Goal: Find contact information: Find contact information

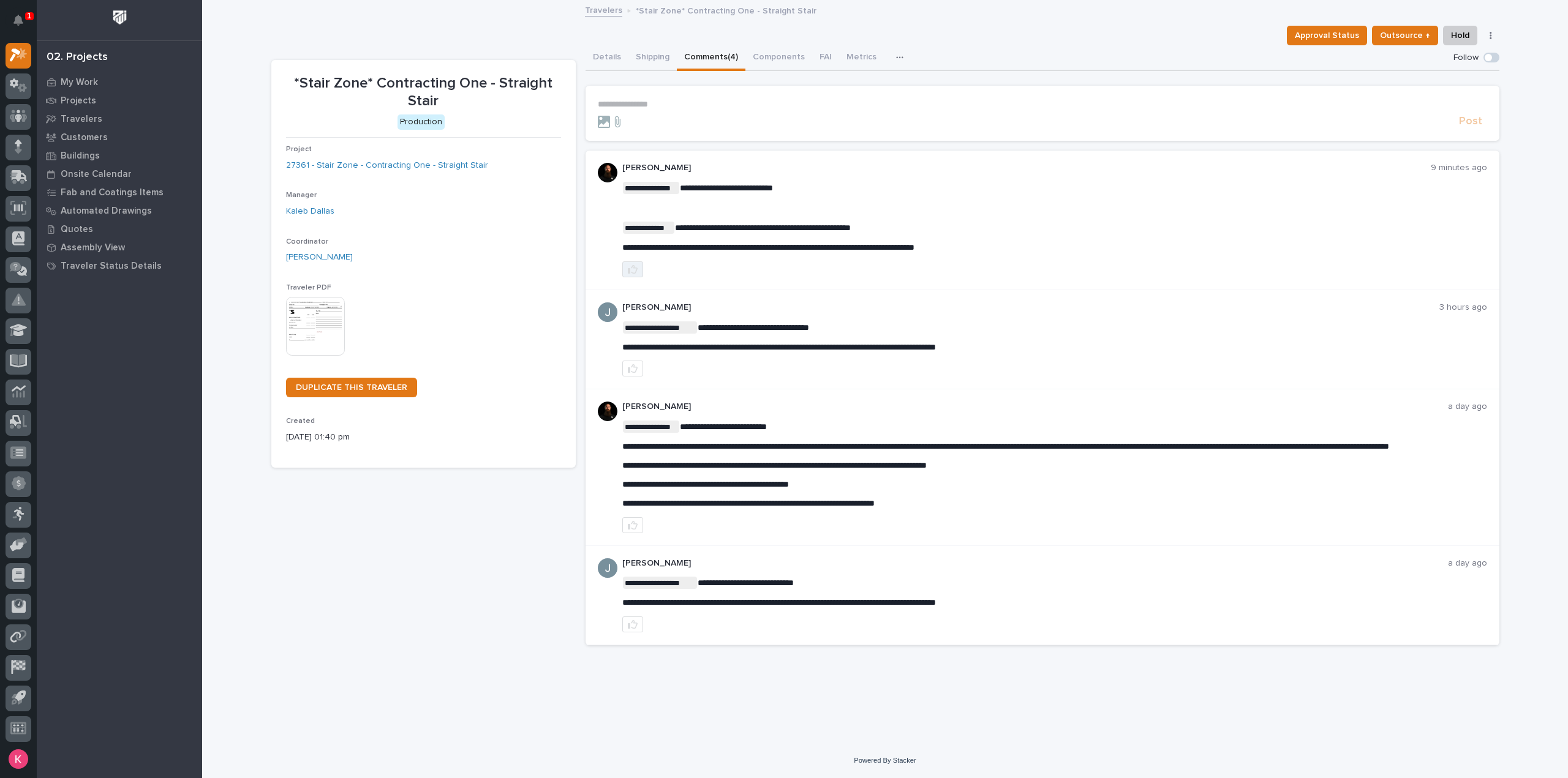
click at [630, 270] on icon "button" at bounding box center [633, 270] width 10 height 8
drag, startPoint x: 994, startPoint y: 243, endPoint x: 757, endPoint y: 255, distance: 237.3
click at [600, 244] on div "**********" at bounding box center [1042, 221] width 914 height 140
drag, startPoint x: 648, startPoint y: 248, endPoint x: 671, endPoint y: 248, distance: 23.0
click at [649, 248] on span "**********" at bounding box center [768, 248] width 292 height 8
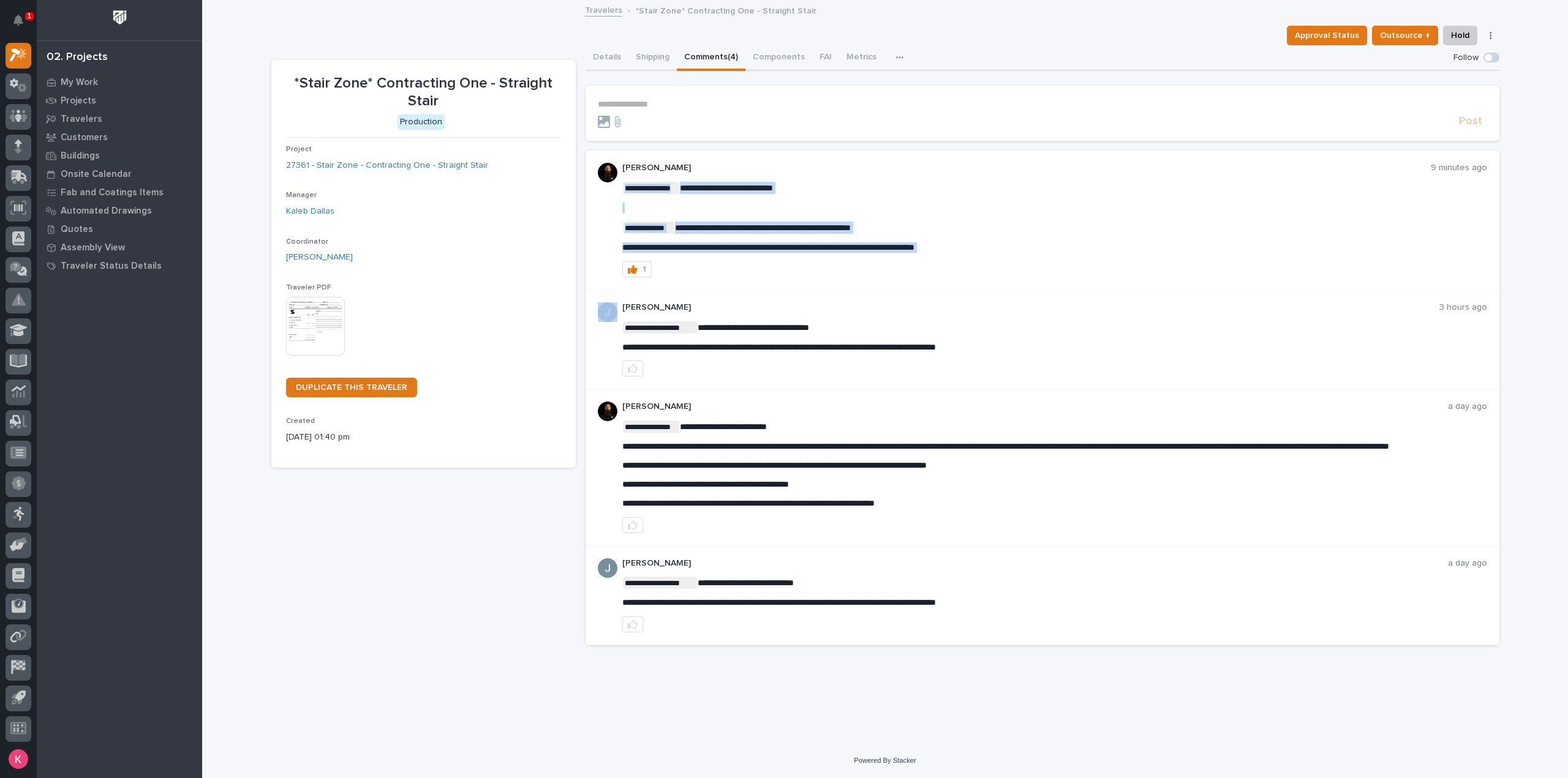
click at [796, 274] on div "1" at bounding box center [1054, 269] width 865 height 16
click at [890, 211] on div "**********" at bounding box center [1054, 217] width 865 height 71
click at [896, 210] on p "﻿" at bounding box center [1054, 208] width 865 height 10
click at [689, 120] on div at bounding box center [1025, 121] width 856 height 12
drag, startPoint x: 995, startPoint y: 244, endPoint x: 615, endPoint y: 246, distance: 380.0
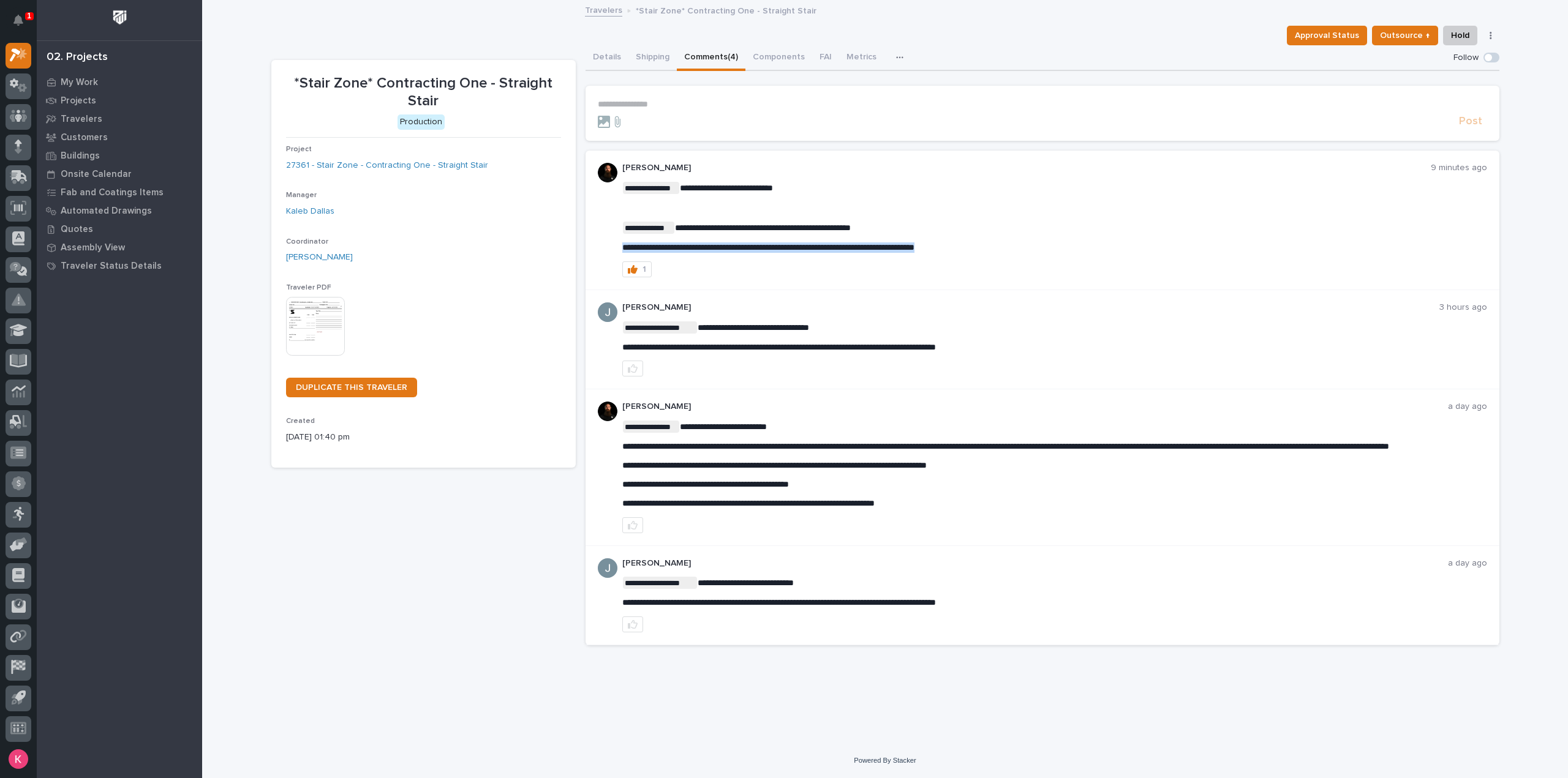
click at [603, 247] on div "**********" at bounding box center [1042, 221] width 914 height 140
copy span "**********"
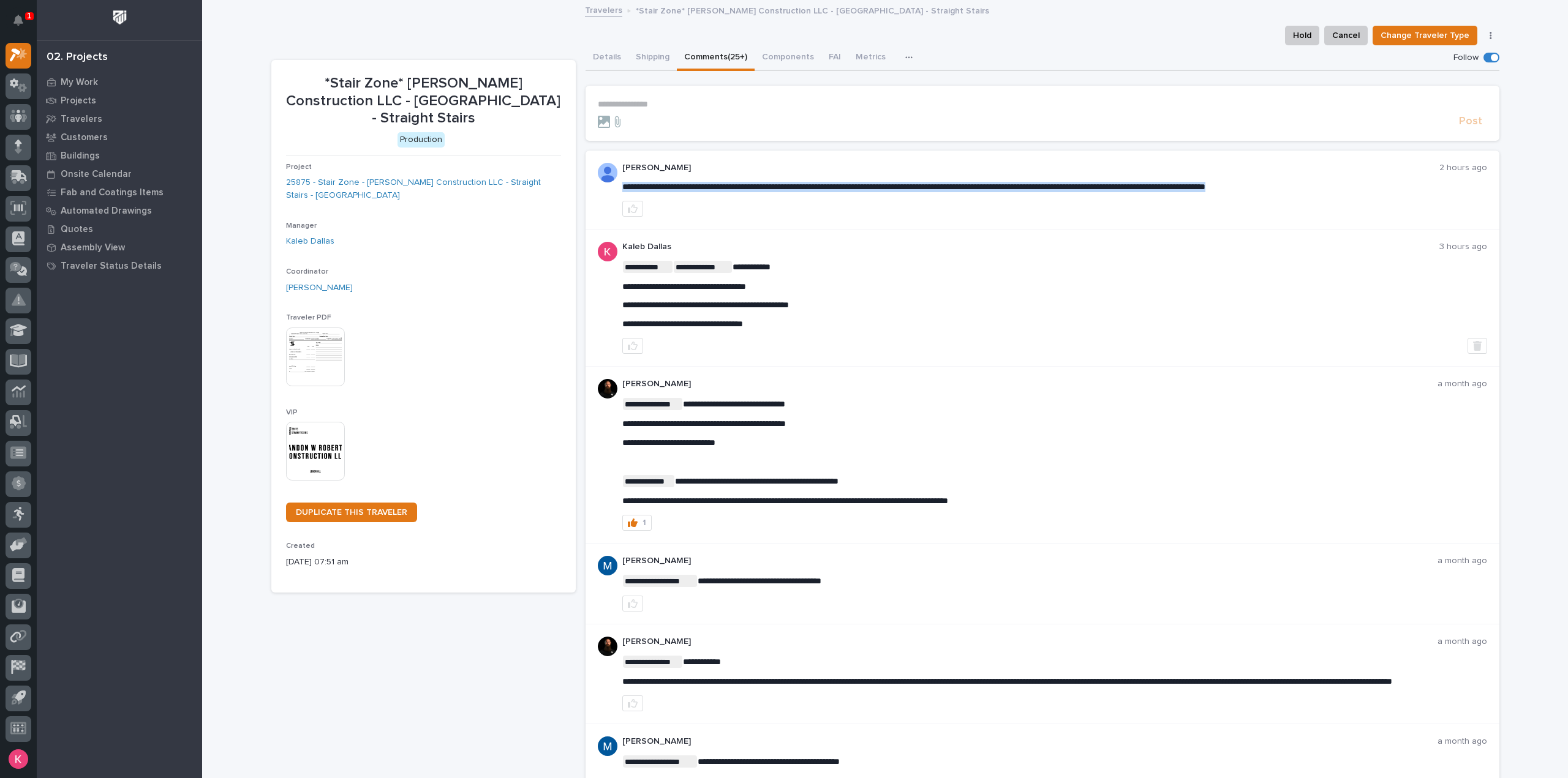
drag, startPoint x: 646, startPoint y: 192, endPoint x: 1356, endPoint y: 200, distance: 710.0
click at [1315, 222] on div "**********" at bounding box center [1042, 190] width 914 height 79
click at [668, 101] on p "**********" at bounding box center [1042, 104] width 889 height 10
click at [661, 100] on p "**********" at bounding box center [1042, 104] width 889 height 10
click at [770, 209] on div at bounding box center [1054, 209] width 865 height 16
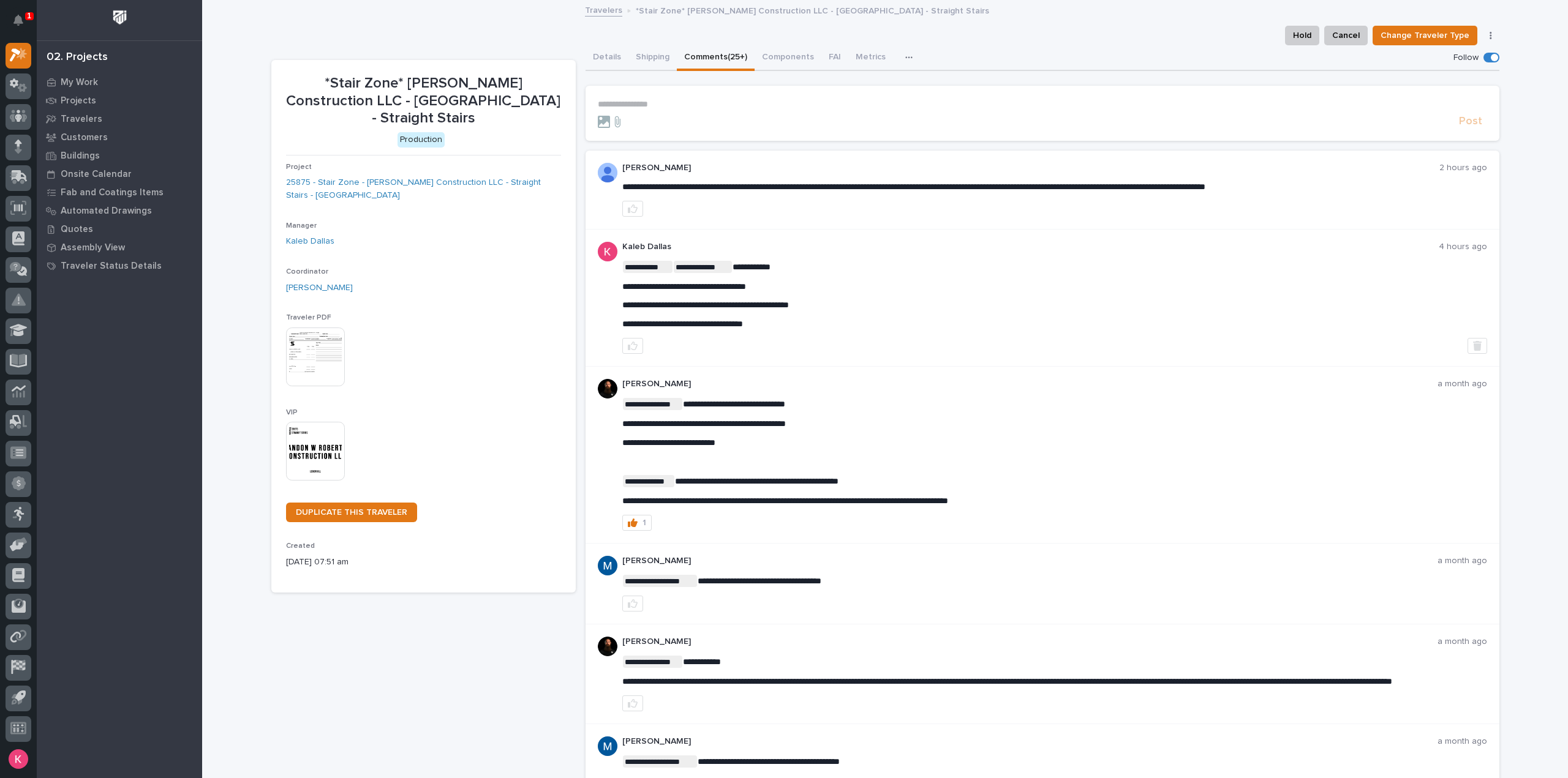
click at [657, 102] on p "**********" at bounding box center [1042, 104] width 889 height 10
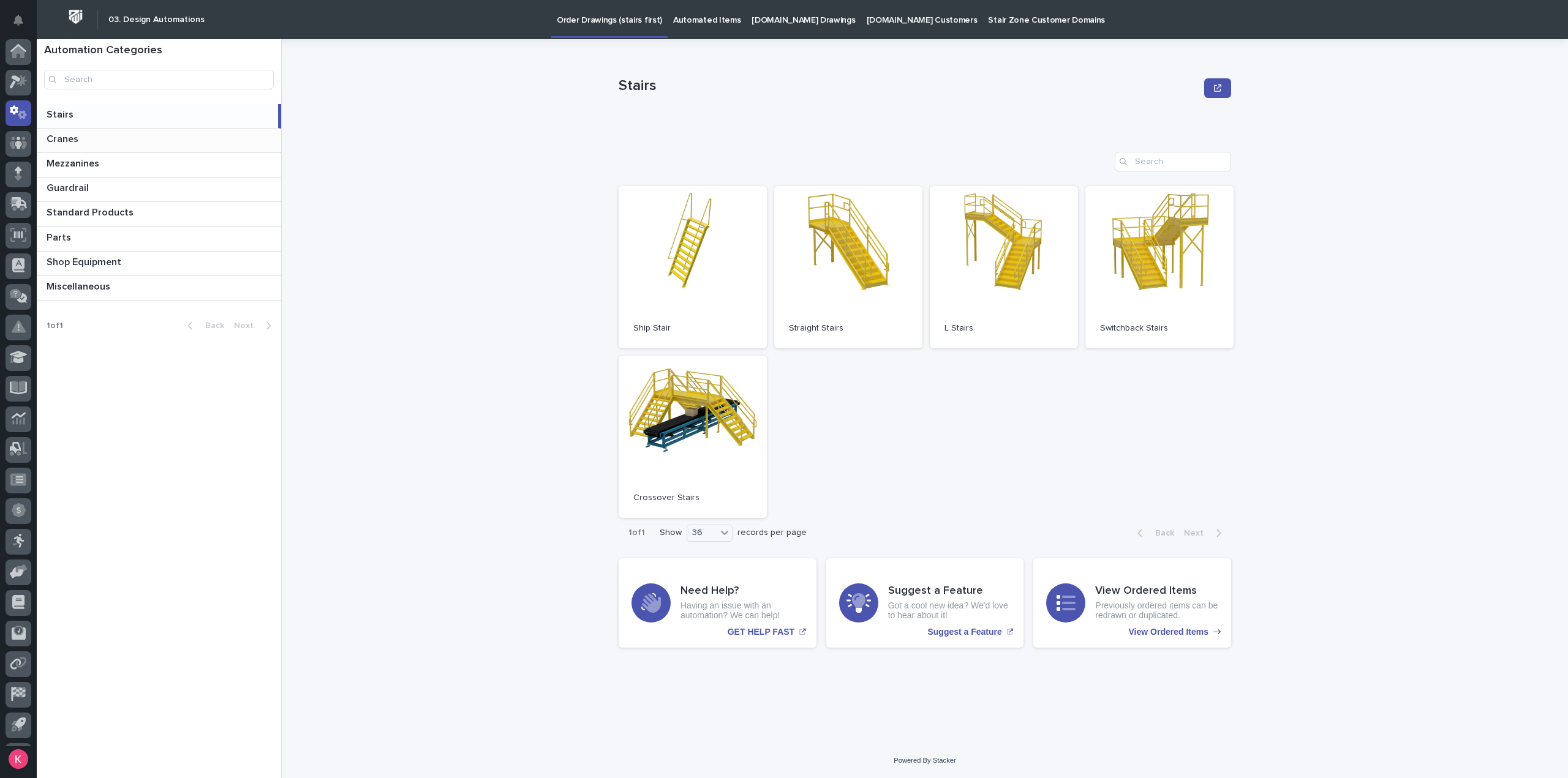
scroll to position [27, 0]
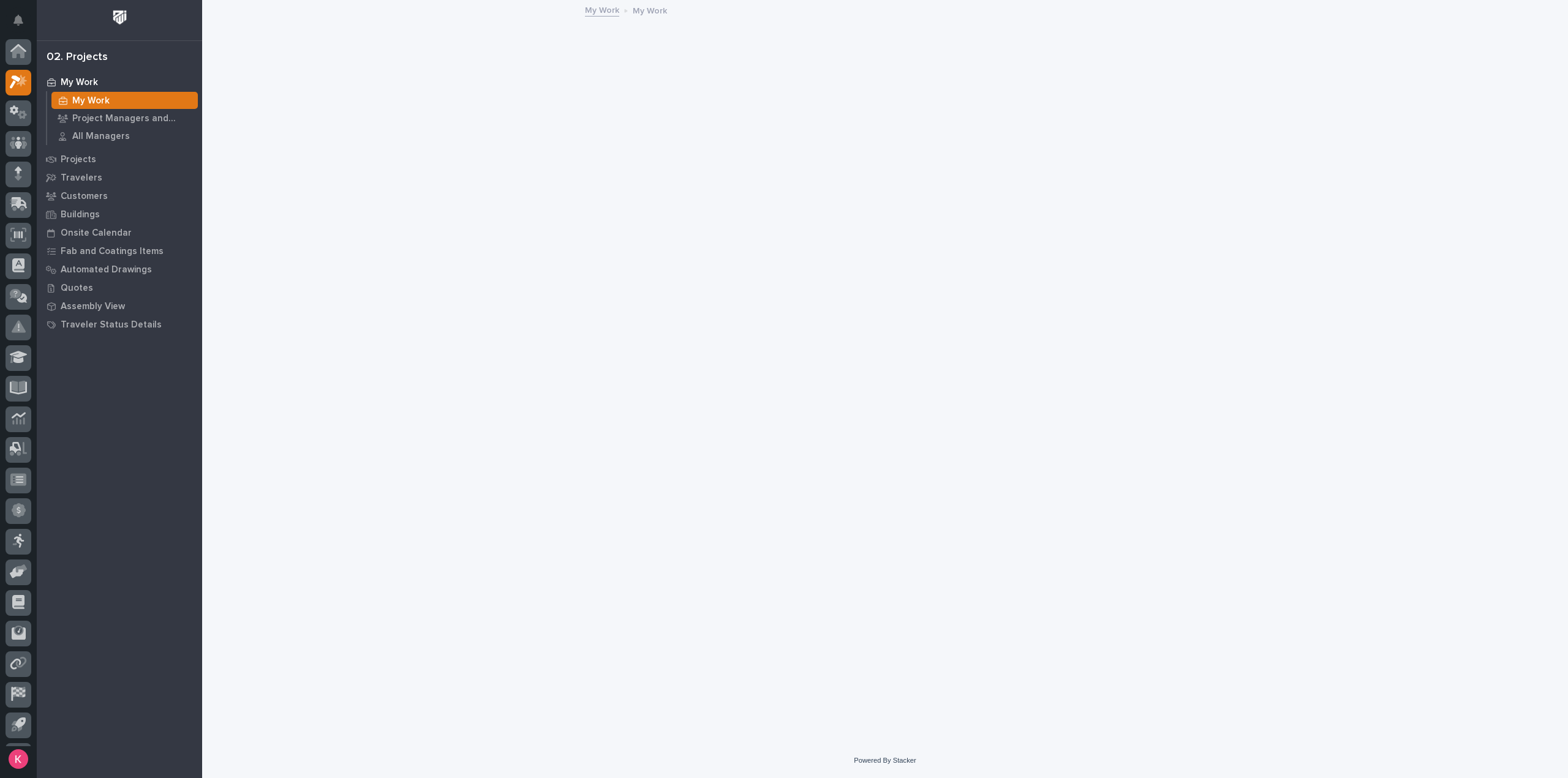
scroll to position [27, 0]
click at [143, 112] on div "Project Managers and Engineers" at bounding box center [125, 118] width 146 height 17
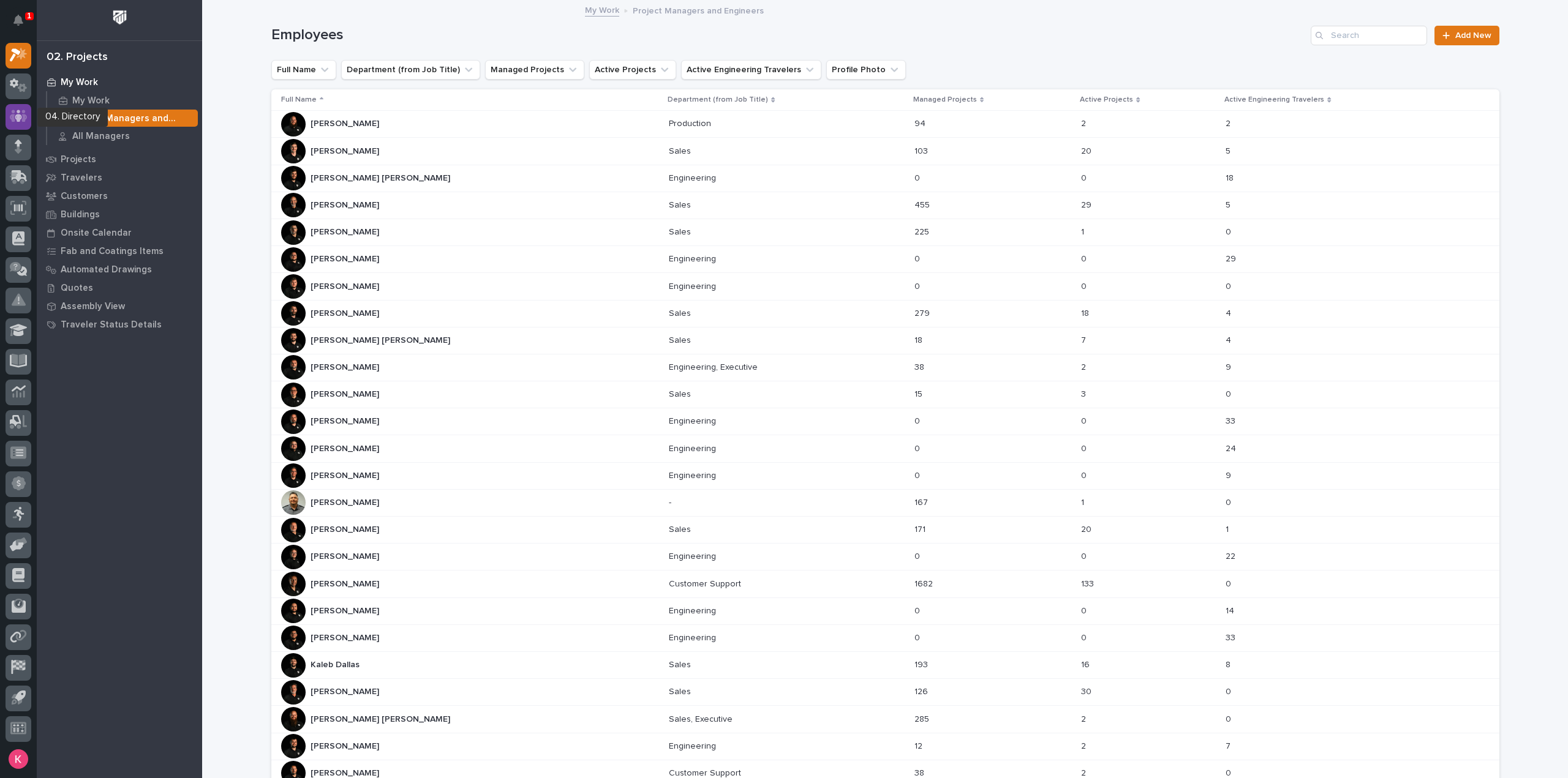
click at [19, 110] on icon at bounding box center [18, 116] width 8 height 12
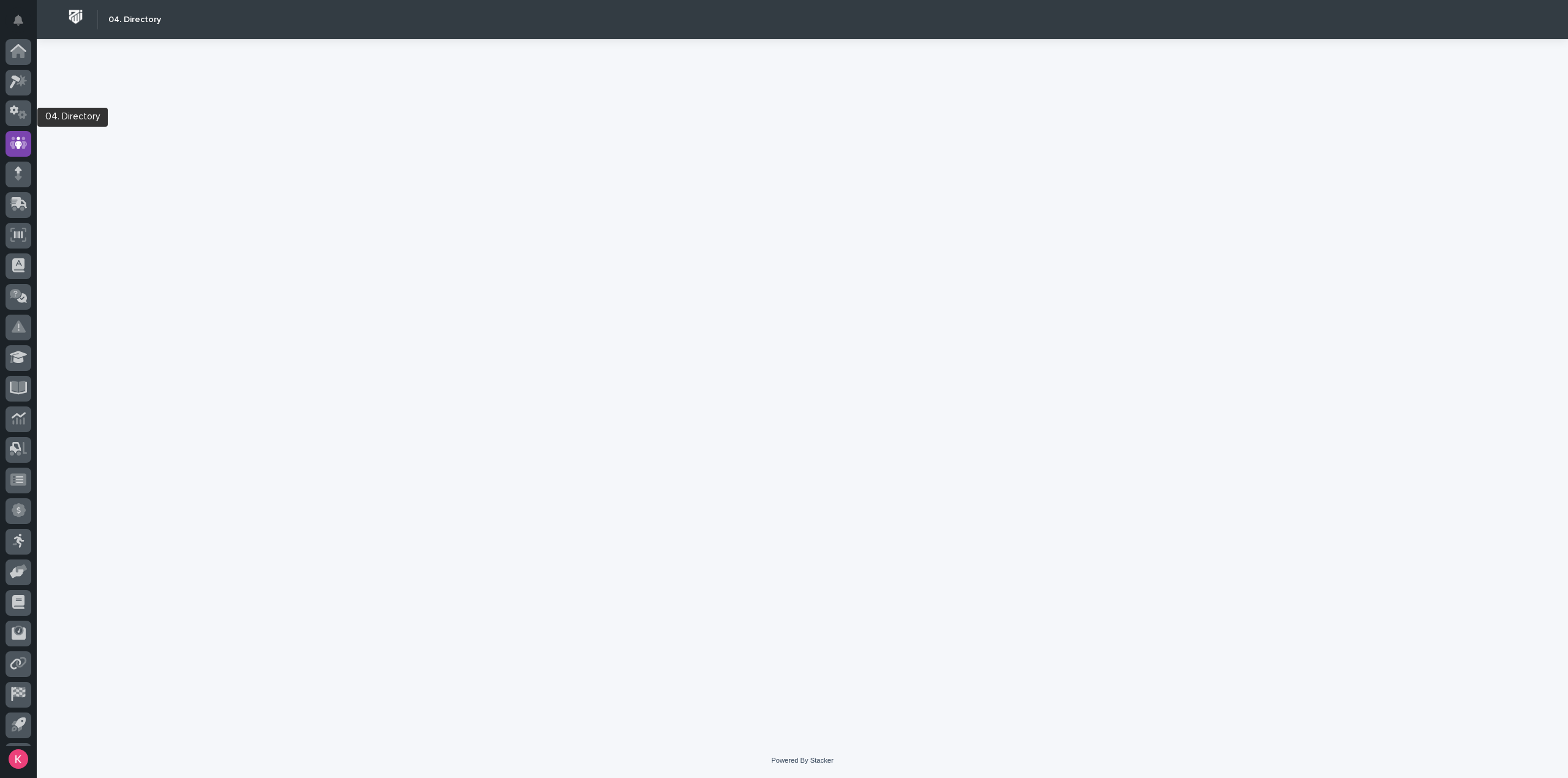
scroll to position [27, 0]
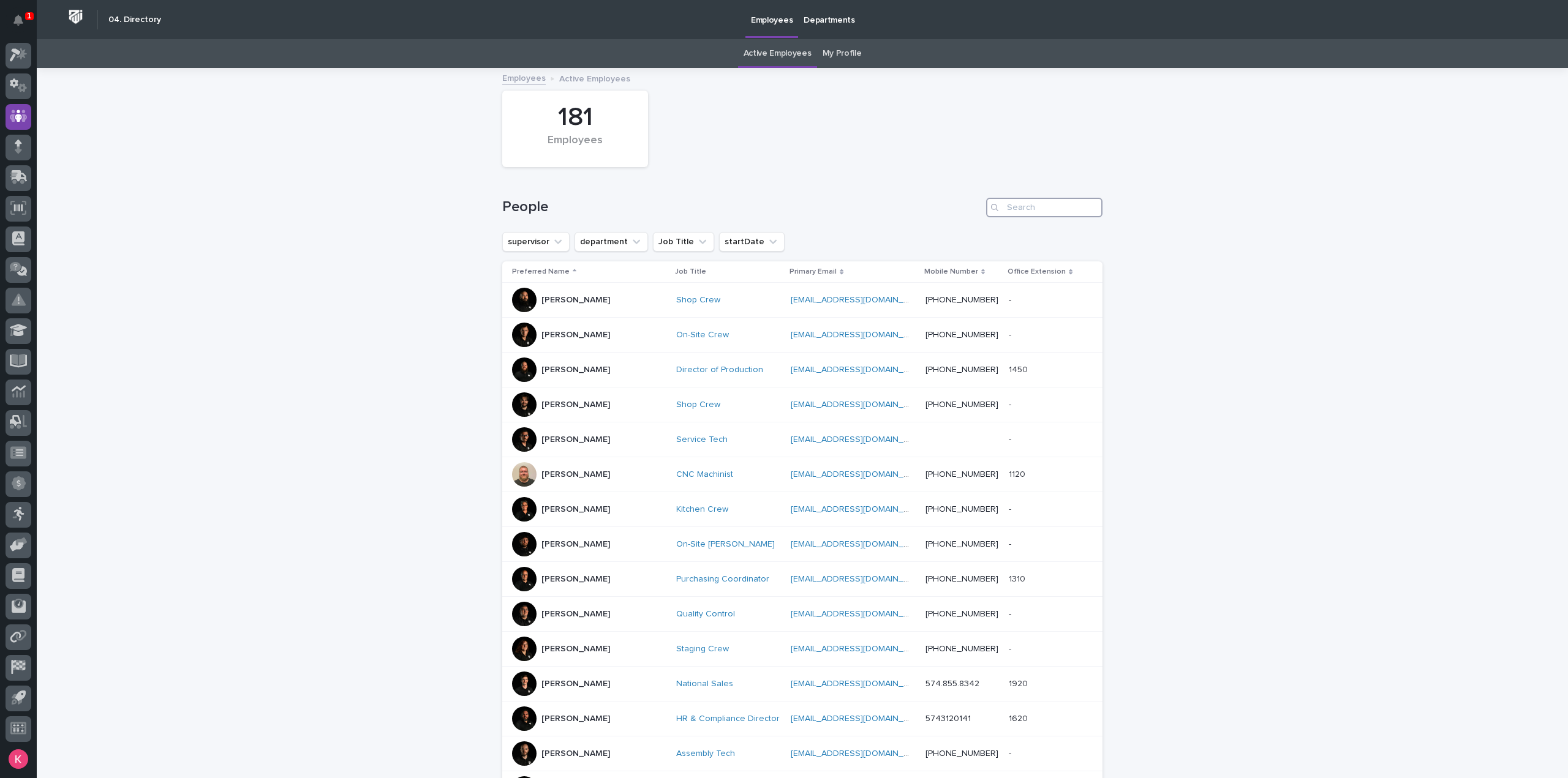
click at [1069, 209] on input "Search" at bounding box center [1044, 207] width 116 height 20
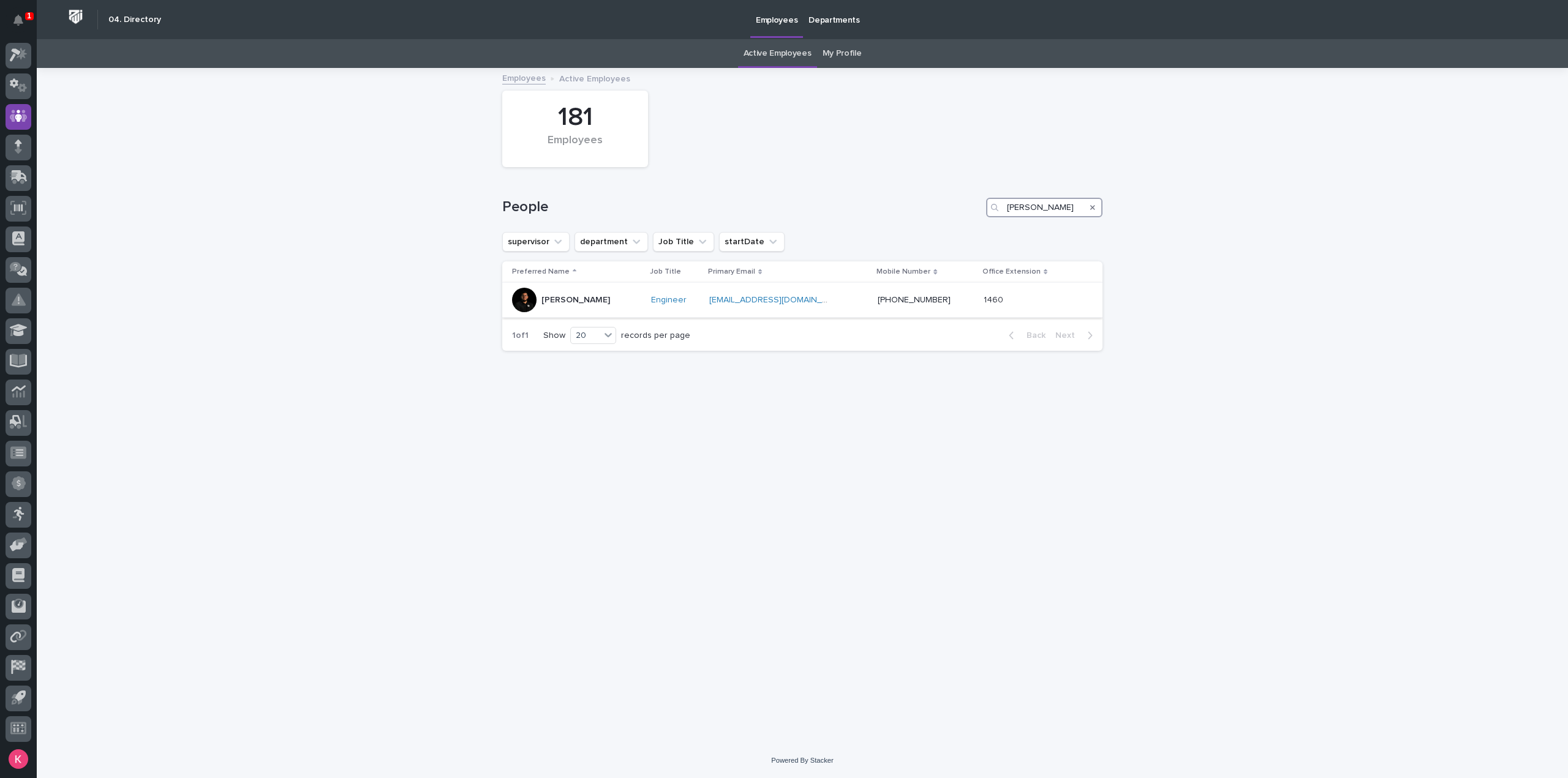
type input "[PERSON_NAME]"
click at [585, 300] on p "[PERSON_NAME]" at bounding box center [575, 300] width 69 height 10
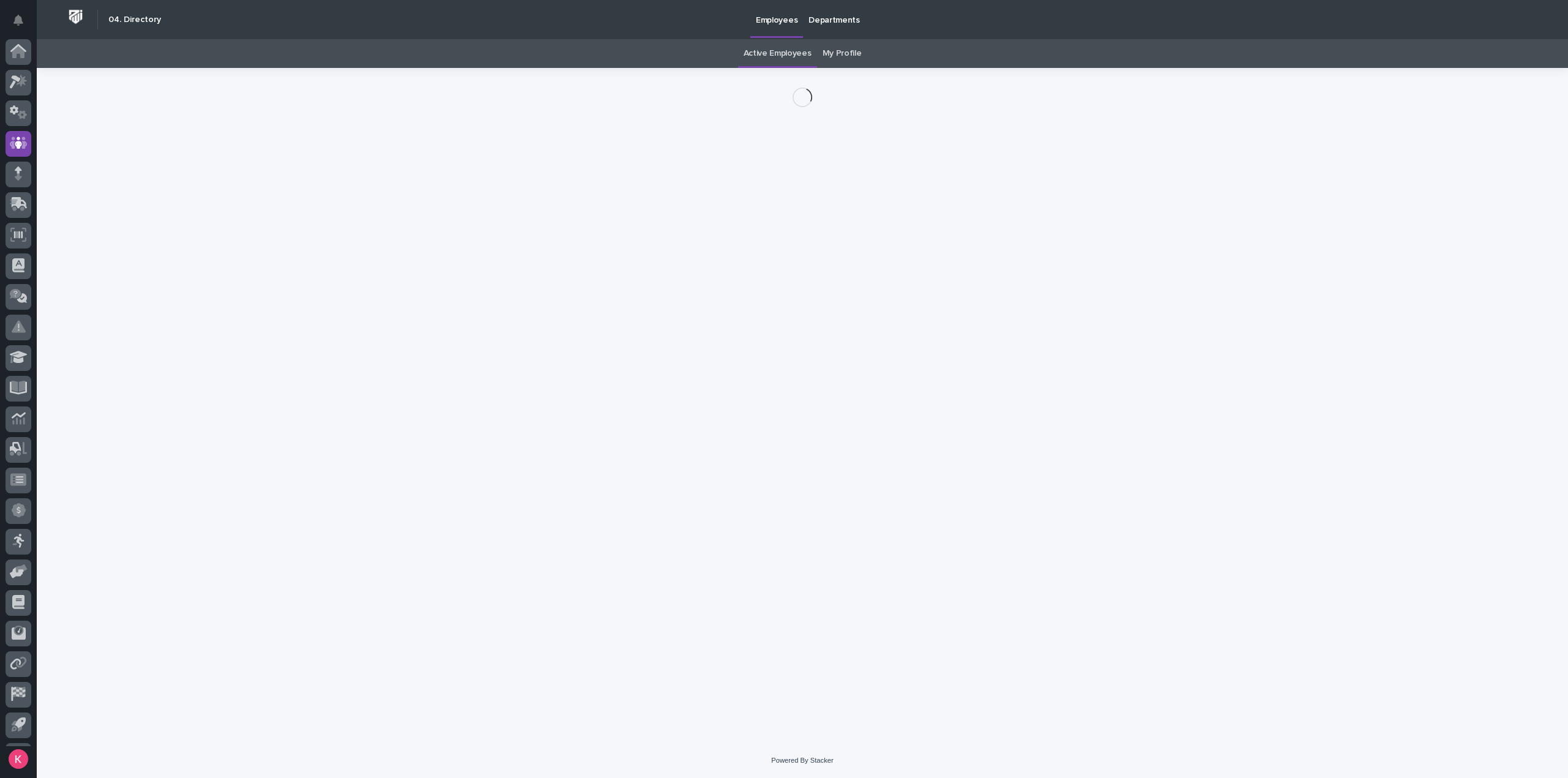
scroll to position [27, 0]
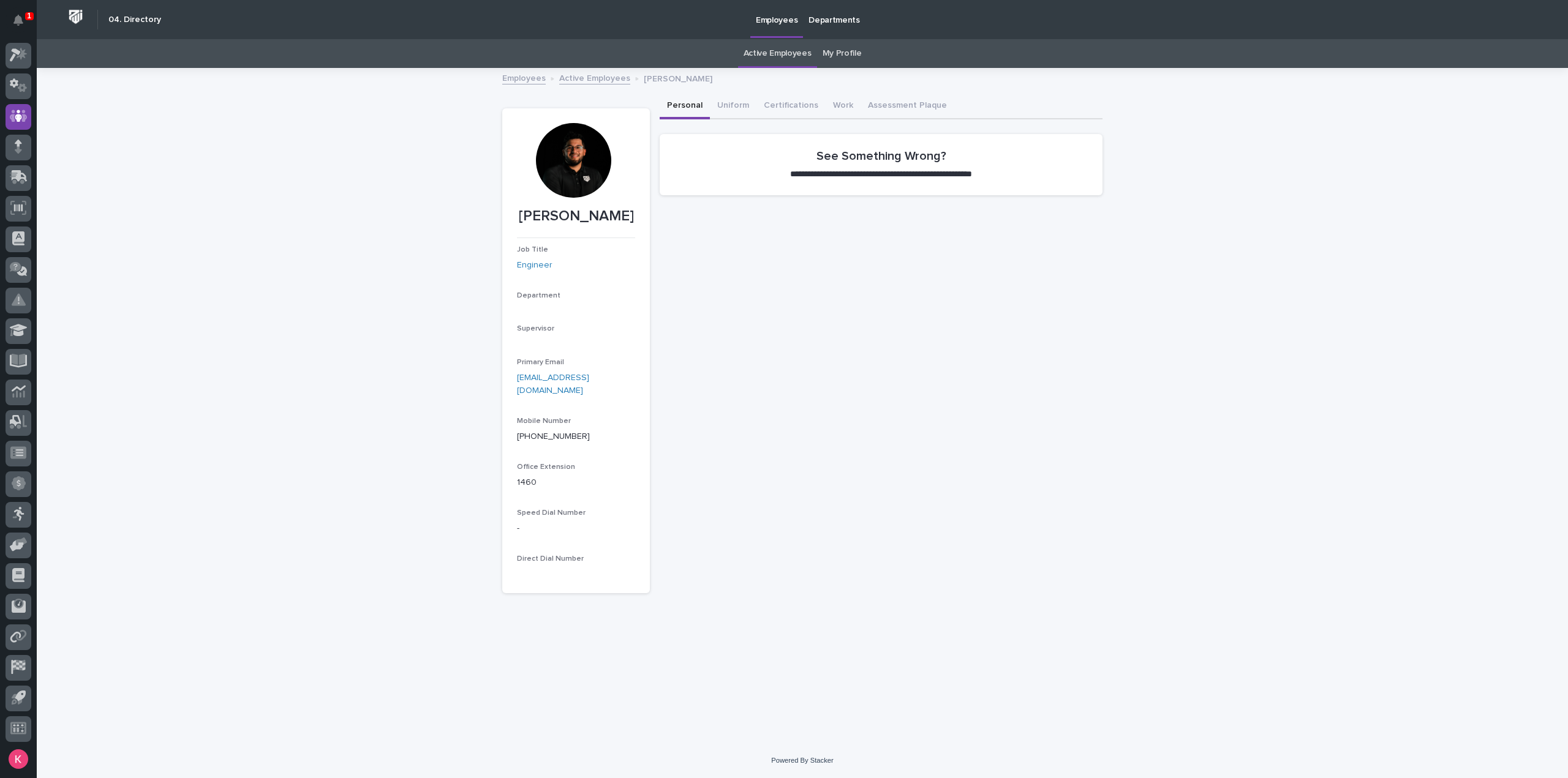
click at [564, 159] on div at bounding box center [574, 160] width 75 height 75
click at [569, 160] on div at bounding box center [574, 160] width 75 height 75
click at [571, 159] on div at bounding box center [574, 160] width 75 height 75
click at [580, 156] on div at bounding box center [574, 160] width 75 height 75
click at [582, 156] on div at bounding box center [574, 160] width 75 height 75
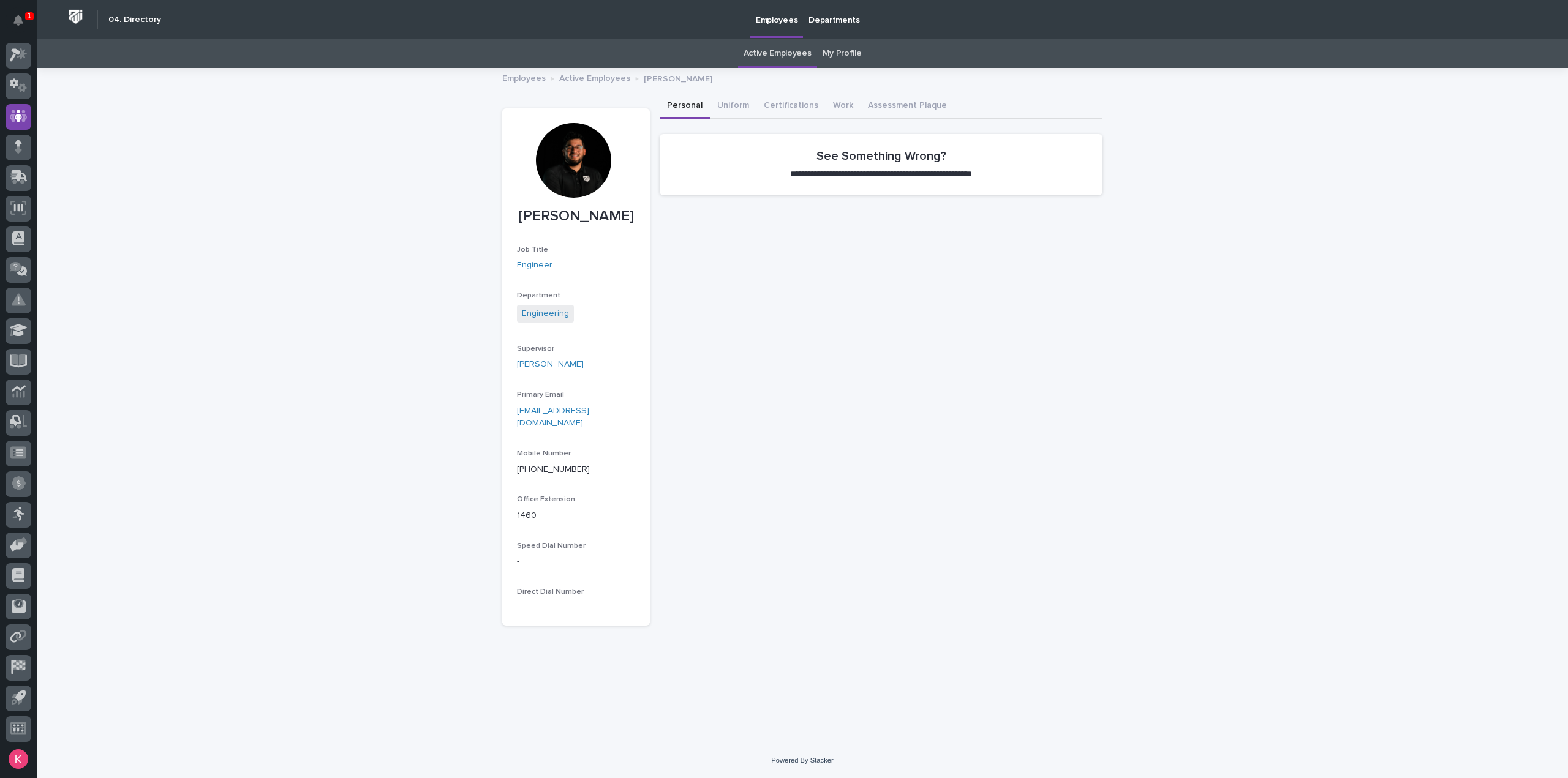
click at [585, 157] on div at bounding box center [574, 160] width 75 height 75
click at [585, 160] on div at bounding box center [574, 160] width 75 height 75
click at [583, 160] on div at bounding box center [574, 160] width 75 height 75
click at [582, 160] on div at bounding box center [574, 160] width 75 height 75
click at [724, 109] on button "Uniform" at bounding box center [732, 106] width 47 height 25
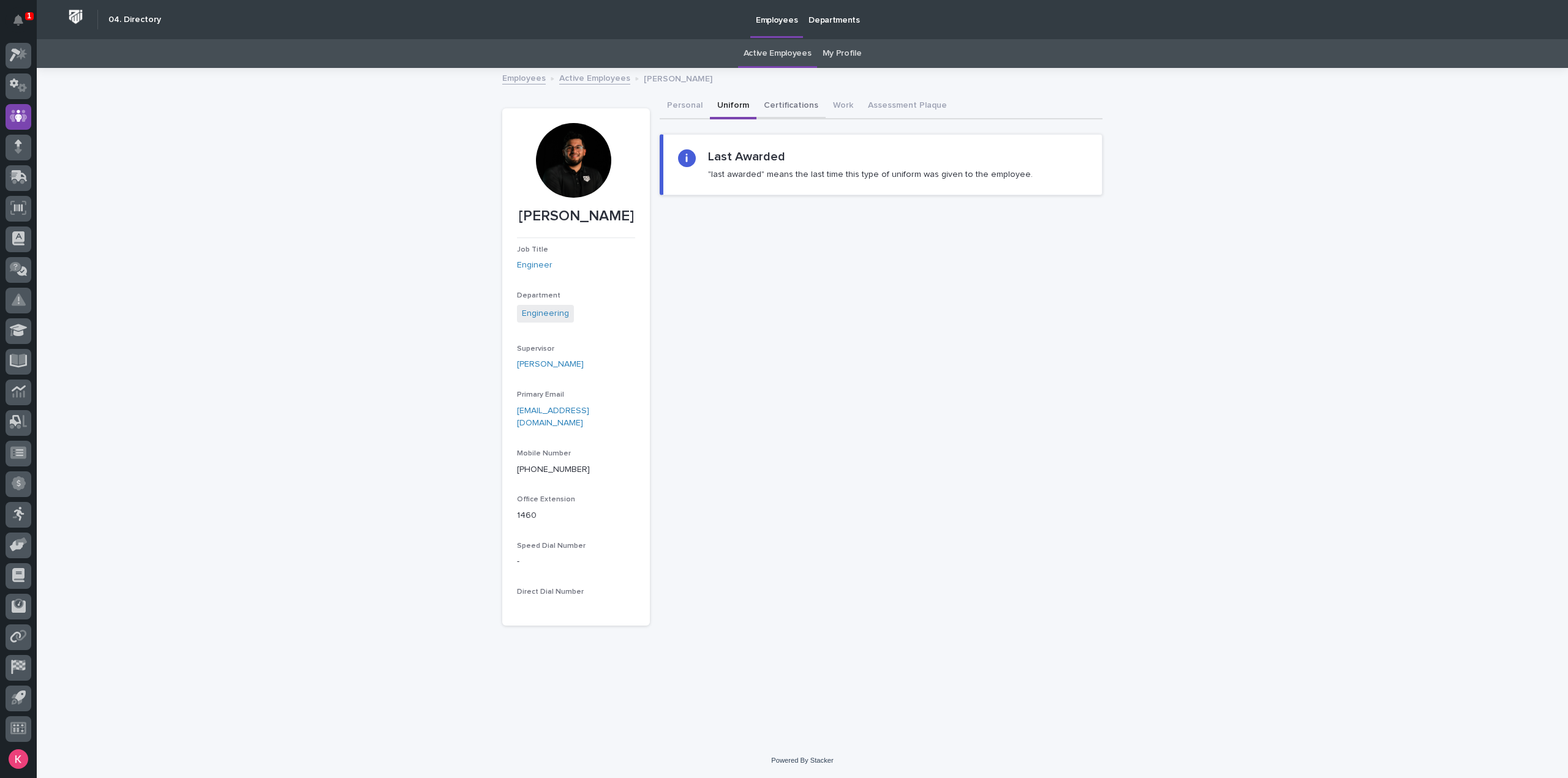
click at [776, 109] on button "Certifications" at bounding box center [791, 106] width 70 height 25
click at [826, 108] on button "Work" at bounding box center [843, 106] width 35 height 25
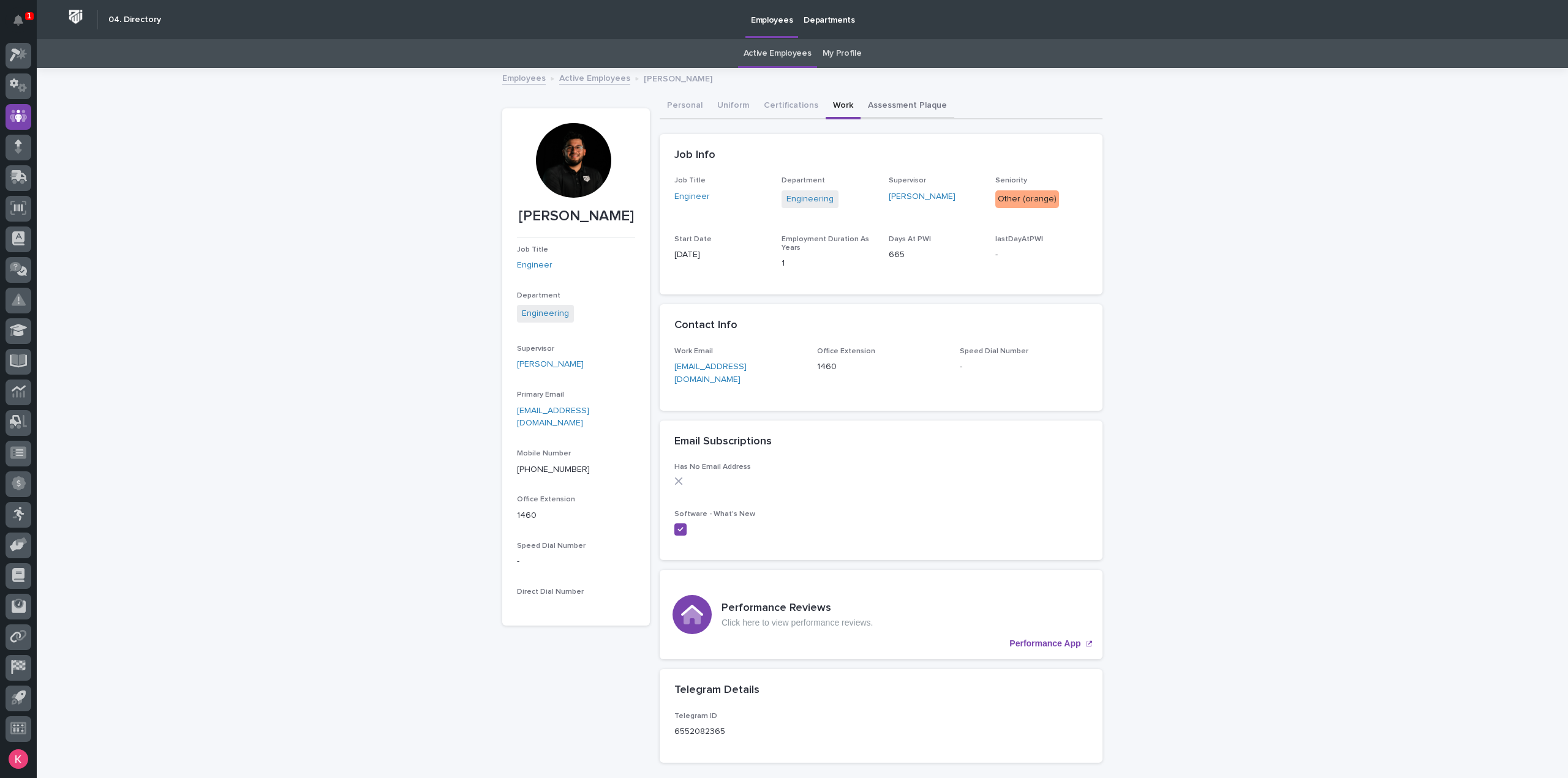
drag, startPoint x: 893, startPoint y: 107, endPoint x: 866, endPoint y: 109, distance: 27.1
click at [888, 107] on button "Assessment Plaque" at bounding box center [907, 106] width 93 height 25
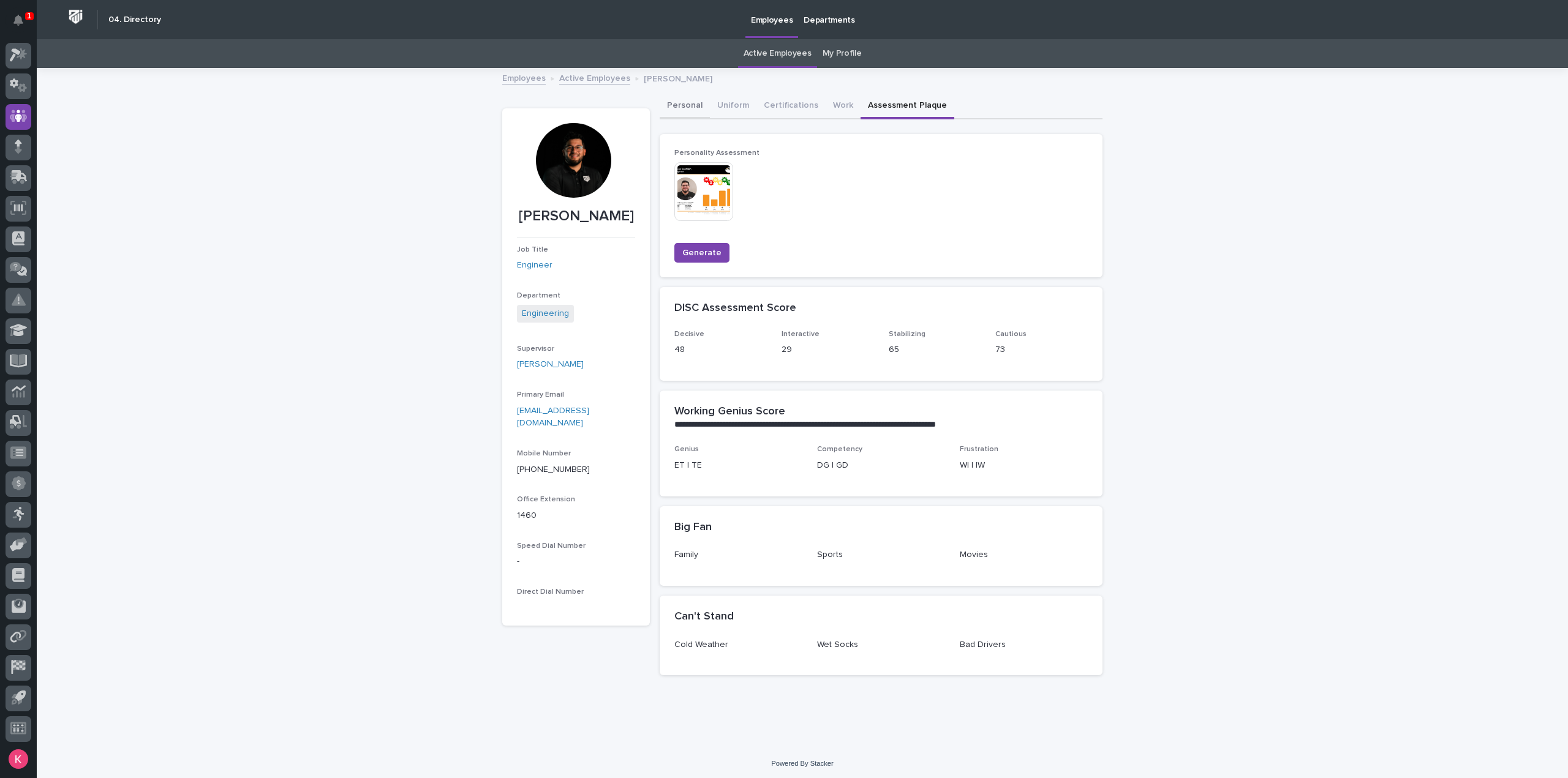
click at [683, 112] on button "Personal" at bounding box center [684, 106] width 50 height 25
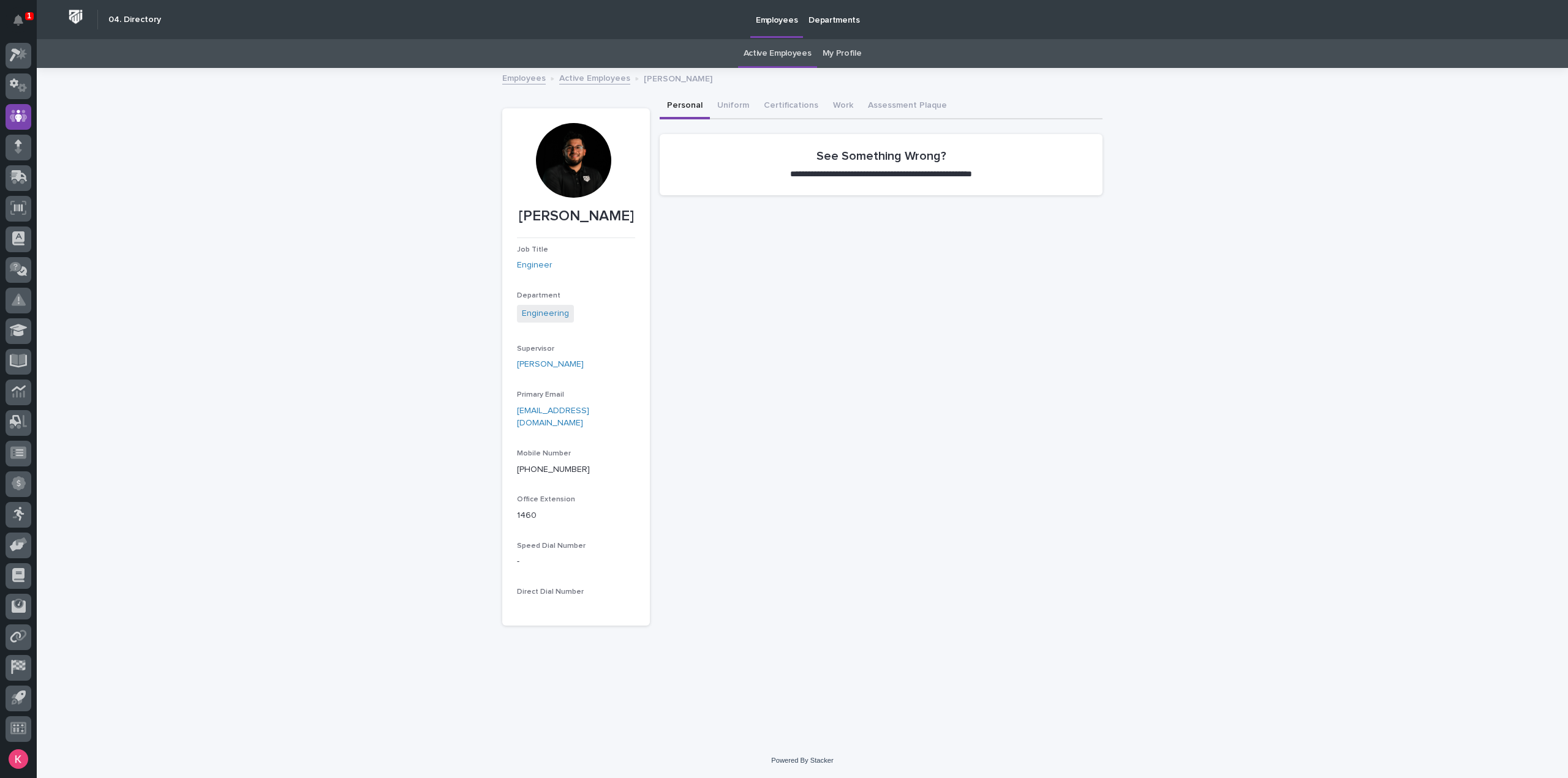
drag, startPoint x: 602, startPoint y: 153, endPoint x: 591, endPoint y: 147, distance: 12.5
drag, startPoint x: 591, startPoint y: 147, endPoint x: 766, endPoint y: 480, distance: 376.2
click at [766, 480] on div "**********" at bounding box center [881, 359] width 443 height 532
click at [579, 142] on div at bounding box center [574, 160] width 75 height 75
drag, startPoint x: 579, startPoint y: 142, endPoint x: 582, endPoint y: 120, distance: 22.2
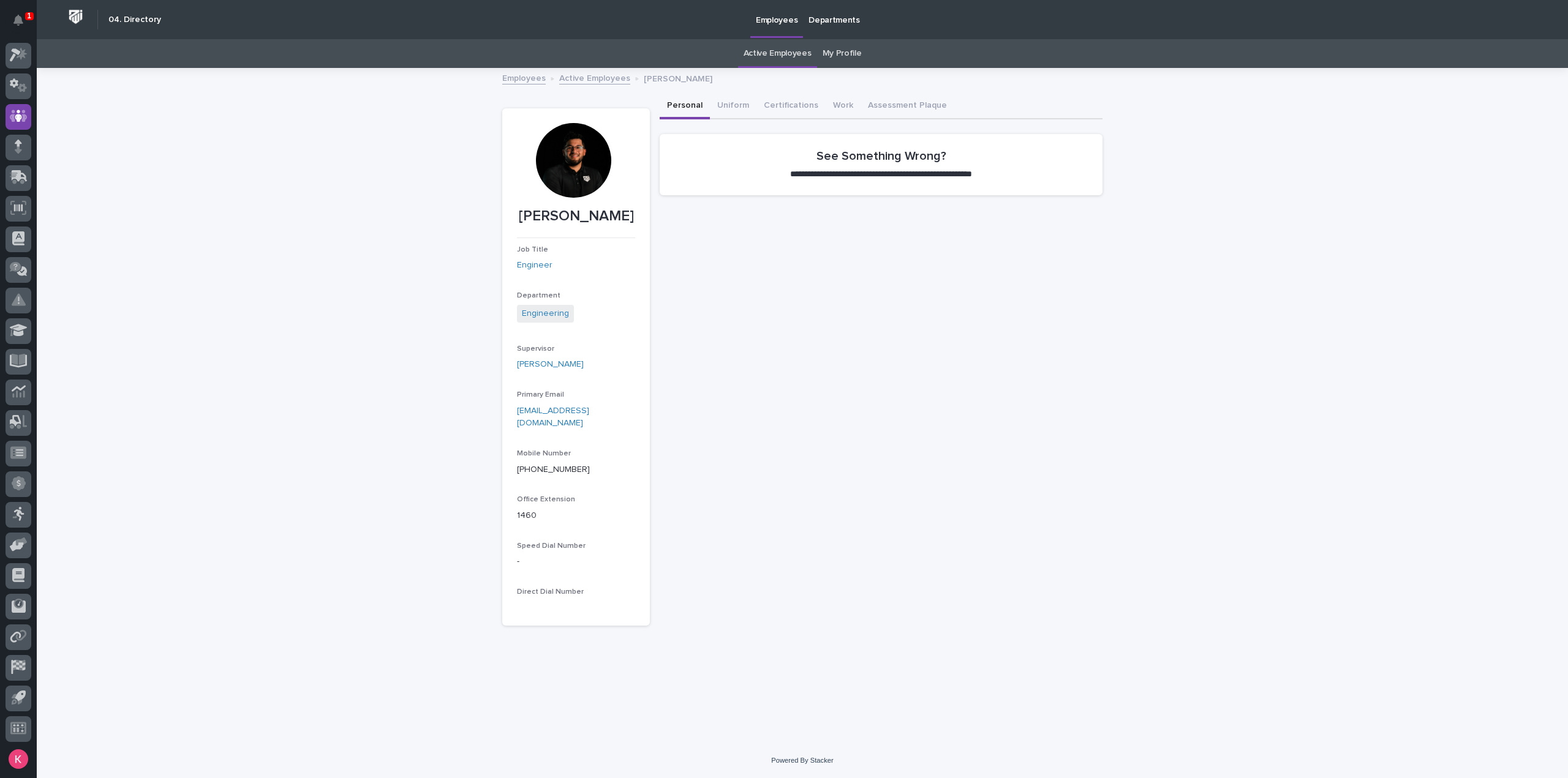
click at [577, 140] on div at bounding box center [574, 160] width 75 height 75
click at [658, 75] on p "[PERSON_NAME]" at bounding box center [678, 78] width 69 height 14
click at [855, 57] on link "My Profile" at bounding box center [842, 53] width 39 height 29
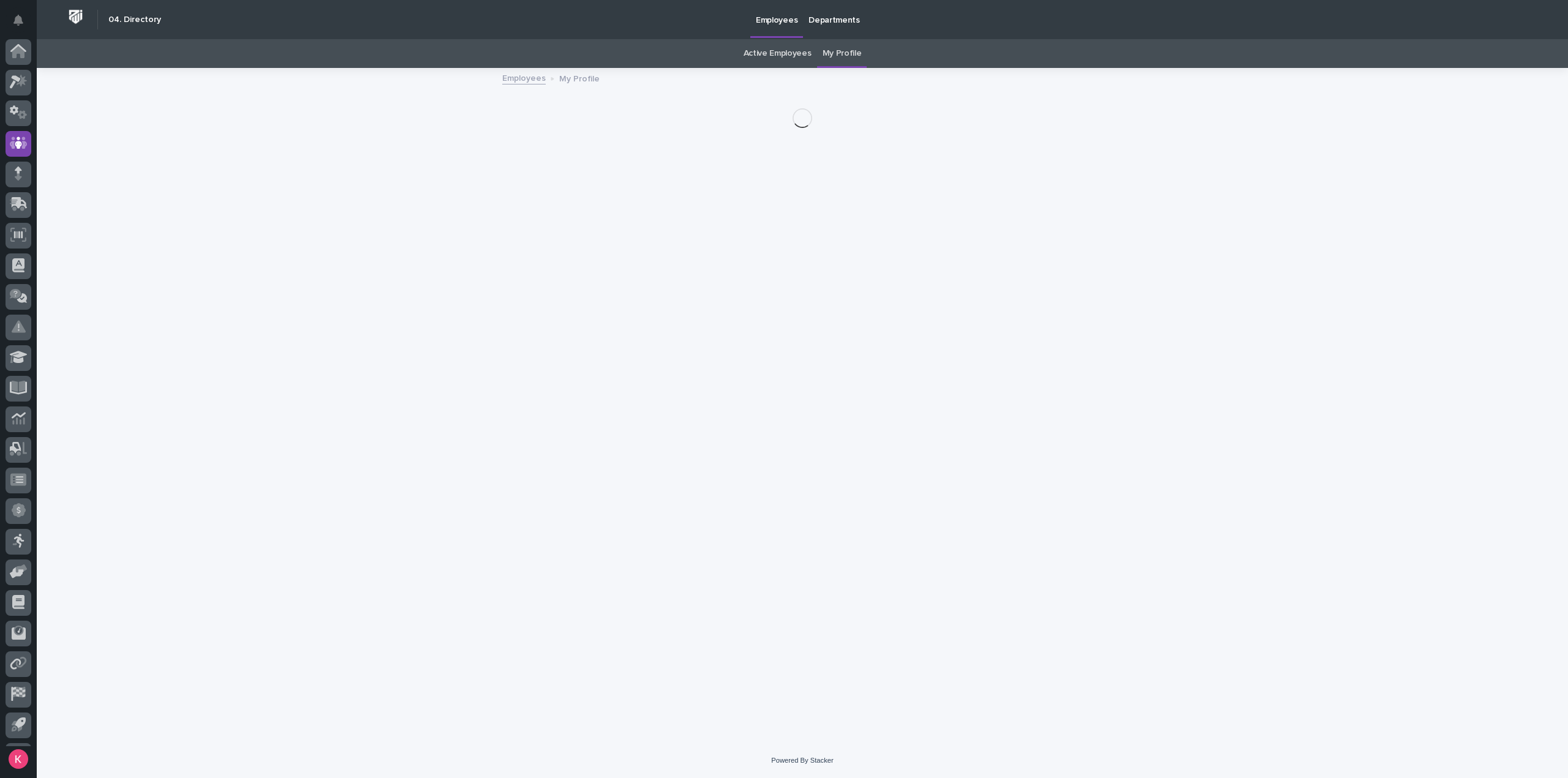
scroll to position [27, 0]
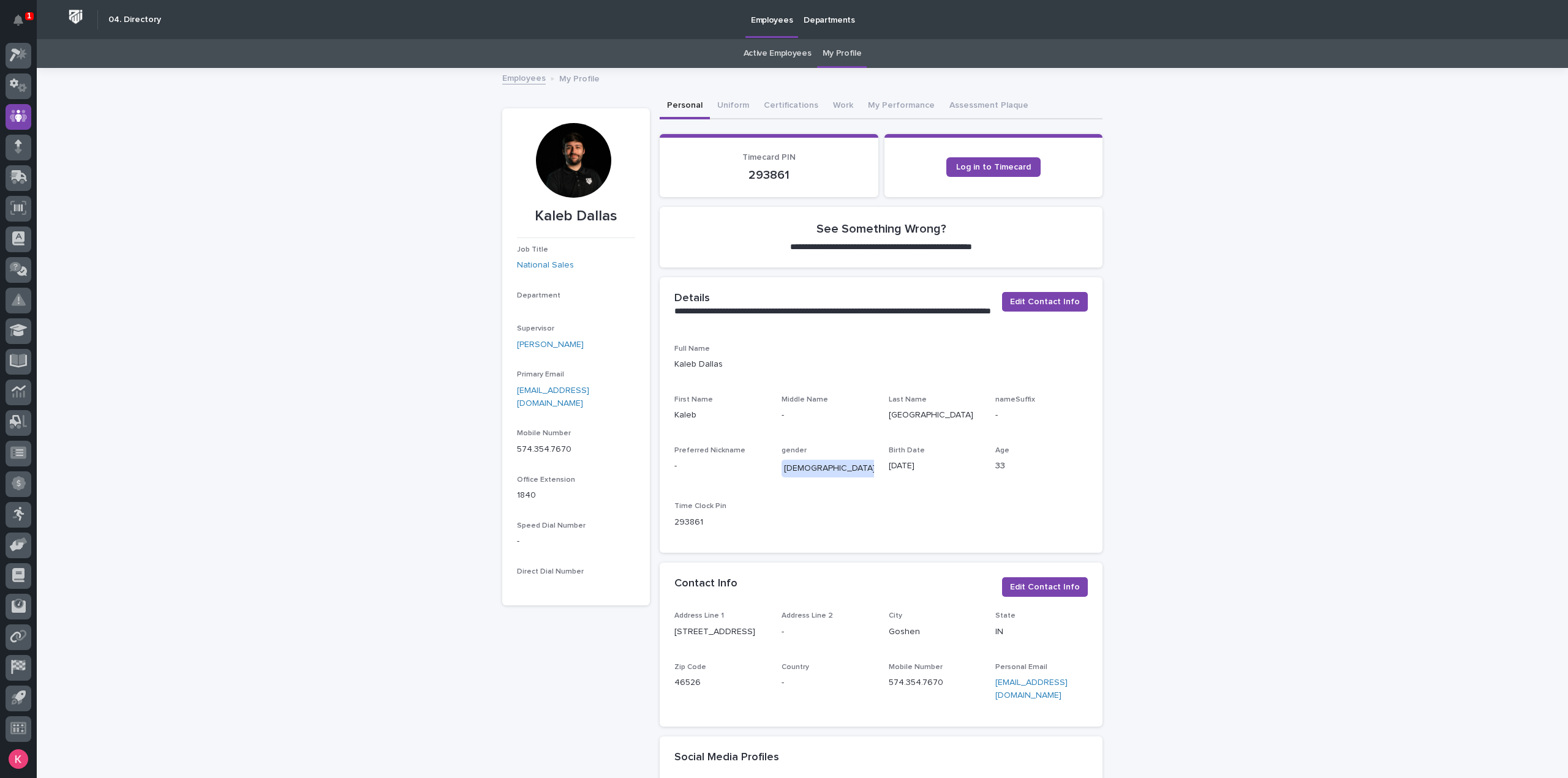
click at [566, 162] on div at bounding box center [574, 160] width 75 height 75
click at [568, 164] on div at bounding box center [574, 160] width 75 height 75
click at [751, 60] on link "Active Employees" at bounding box center [777, 53] width 68 height 29
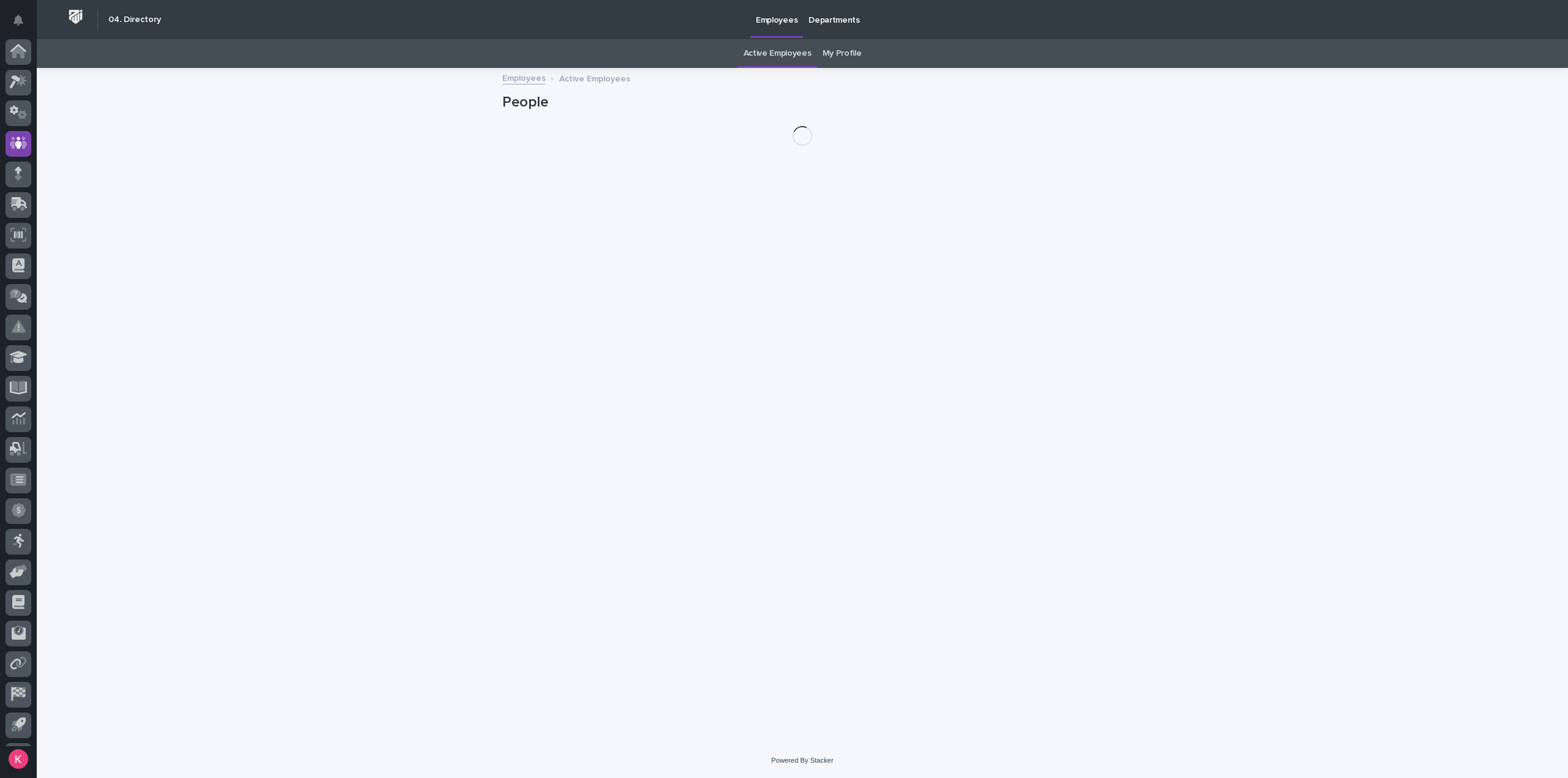
scroll to position [27, 0]
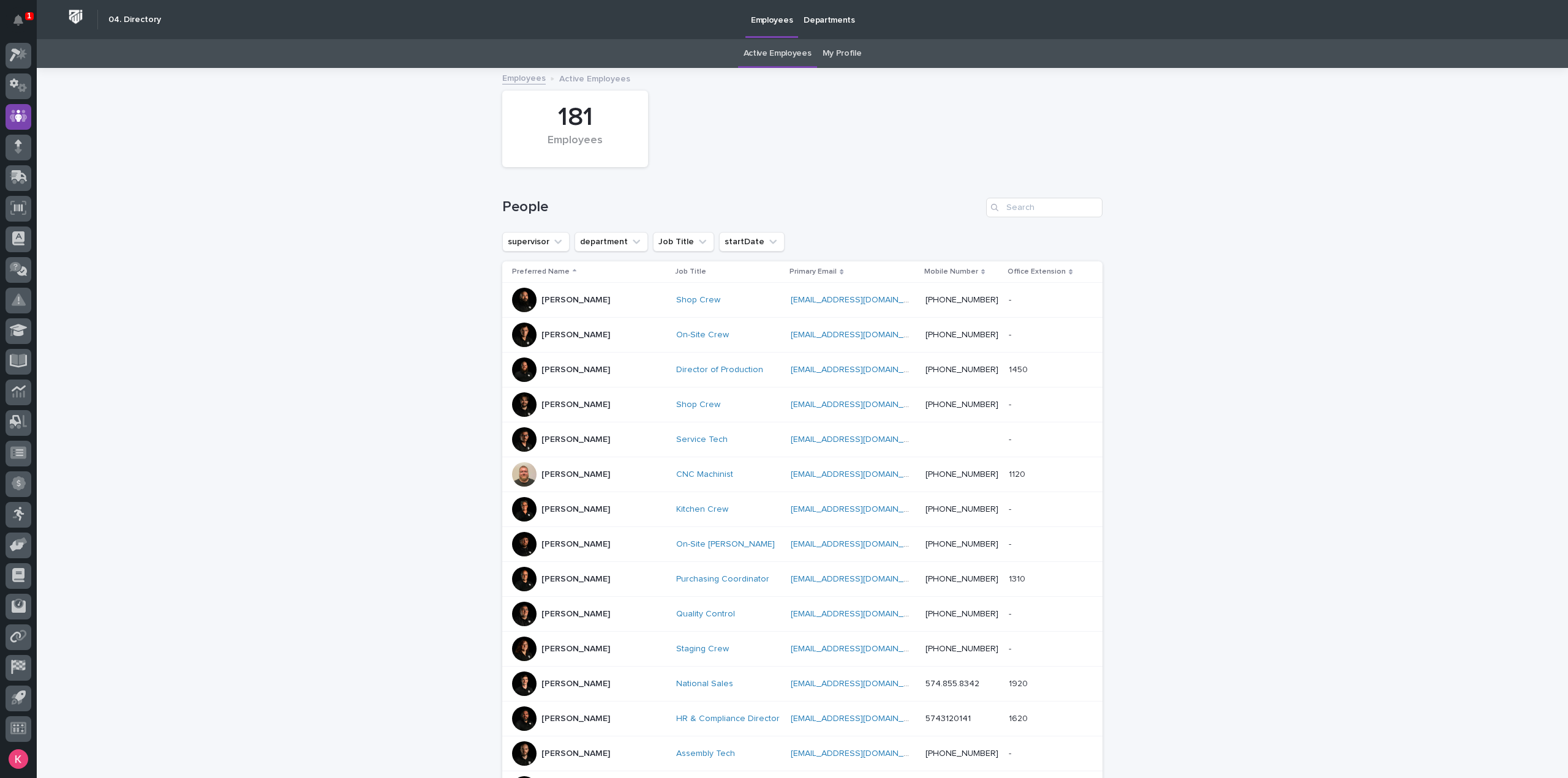
click at [523, 336] on div at bounding box center [524, 334] width 25 height 25
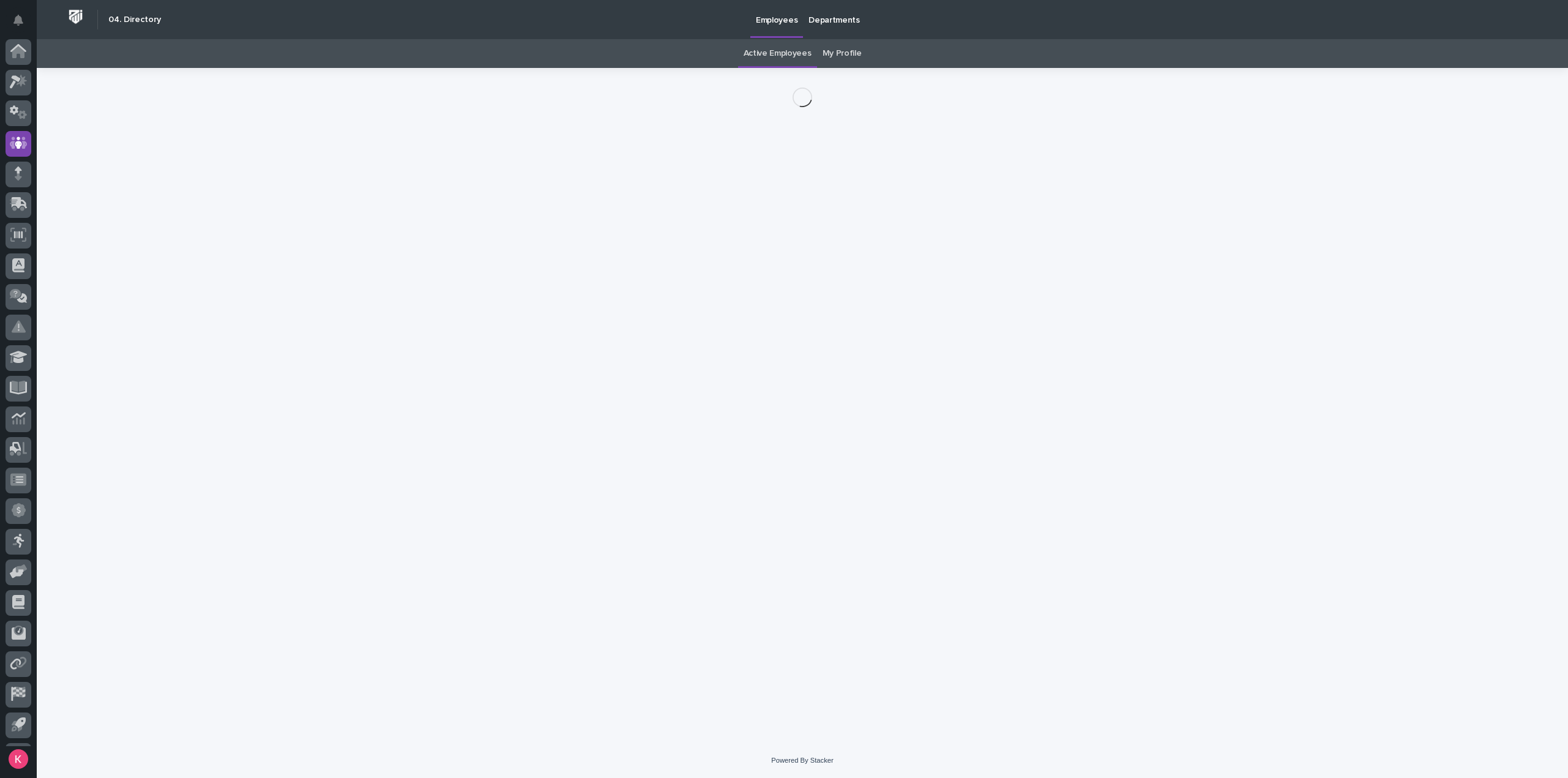
scroll to position [27, 0]
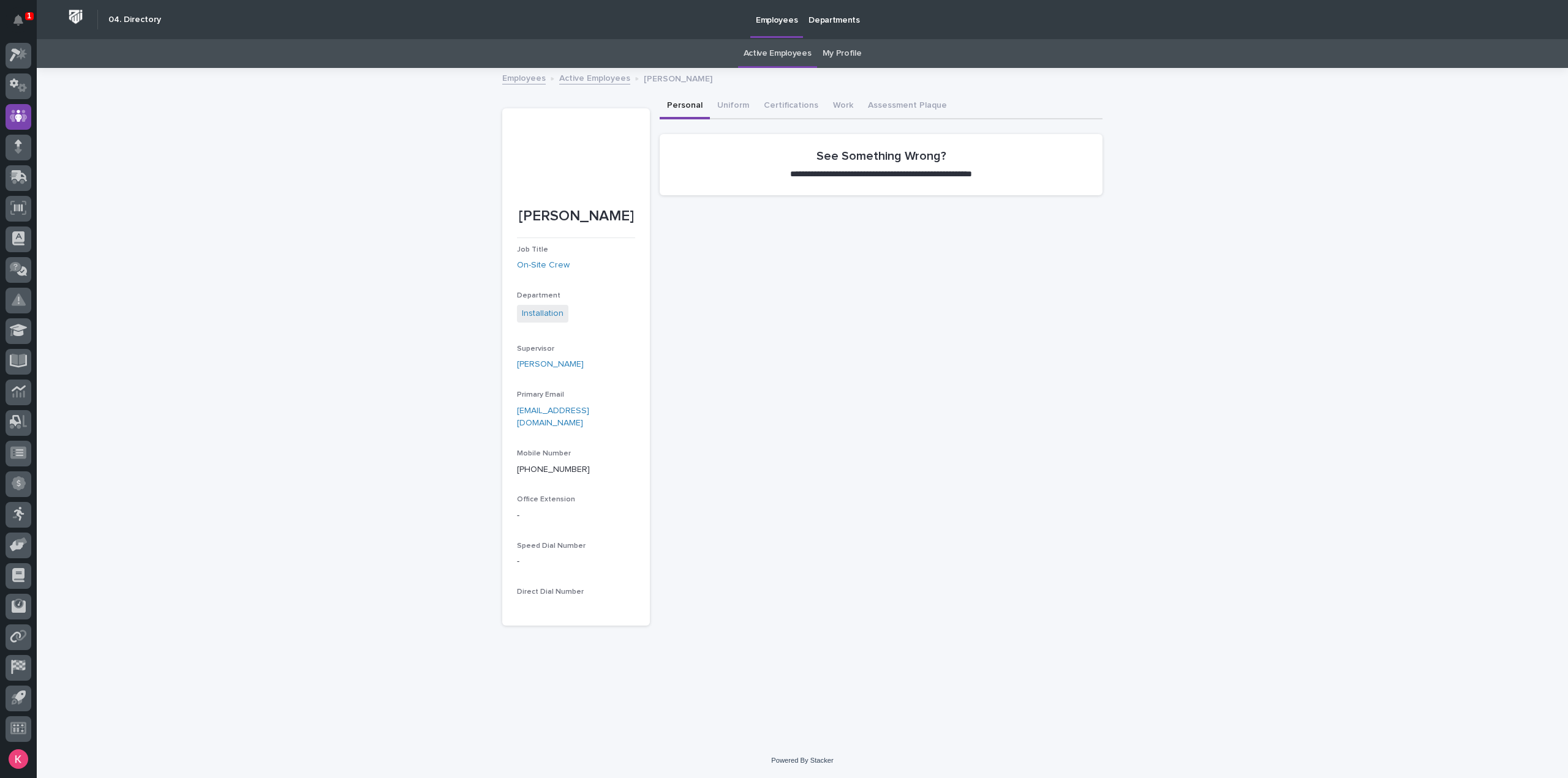
click at [568, 170] on div at bounding box center [574, 160] width 75 height 75
drag, startPoint x: 589, startPoint y: 169, endPoint x: 696, endPoint y: 345, distance: 206.0
click at [696, 345] on div "**********" at bounding box center [881, 359] width 443 height 532
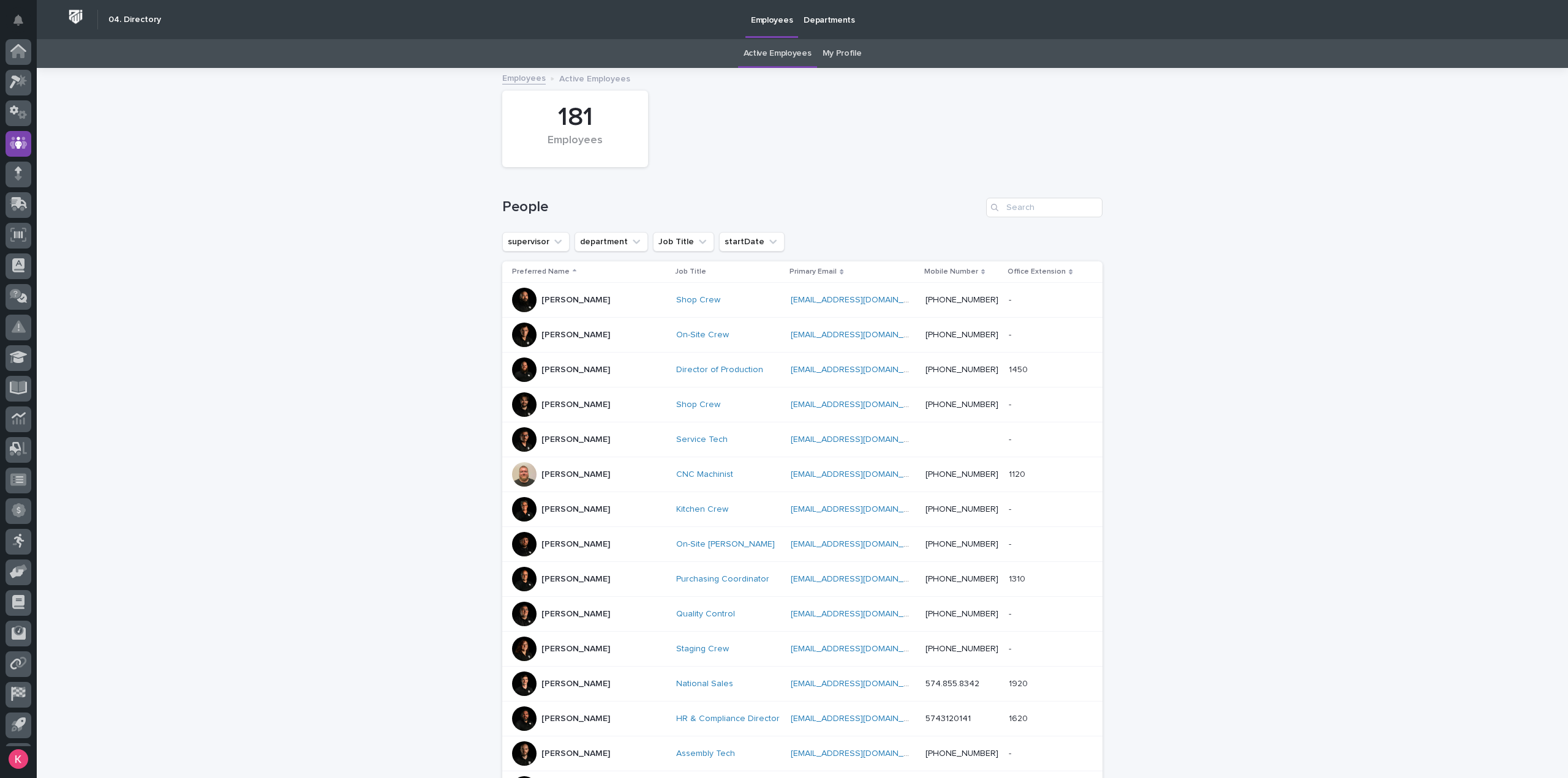
scroll to position [27, 0]
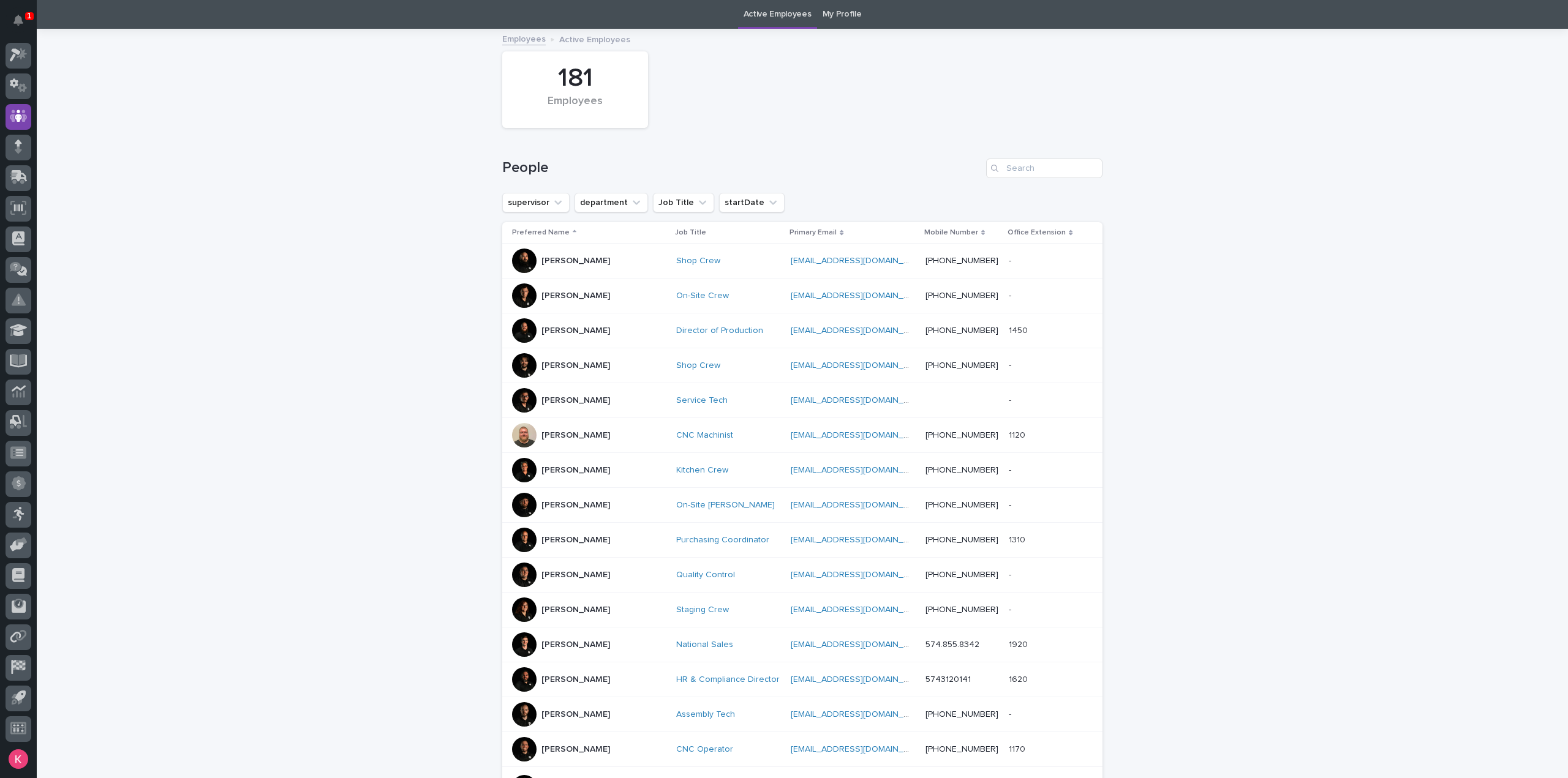
click at [624, 507] on div "[PERSON_NAME]" at bounding box center [589, 505] width 154 height 25
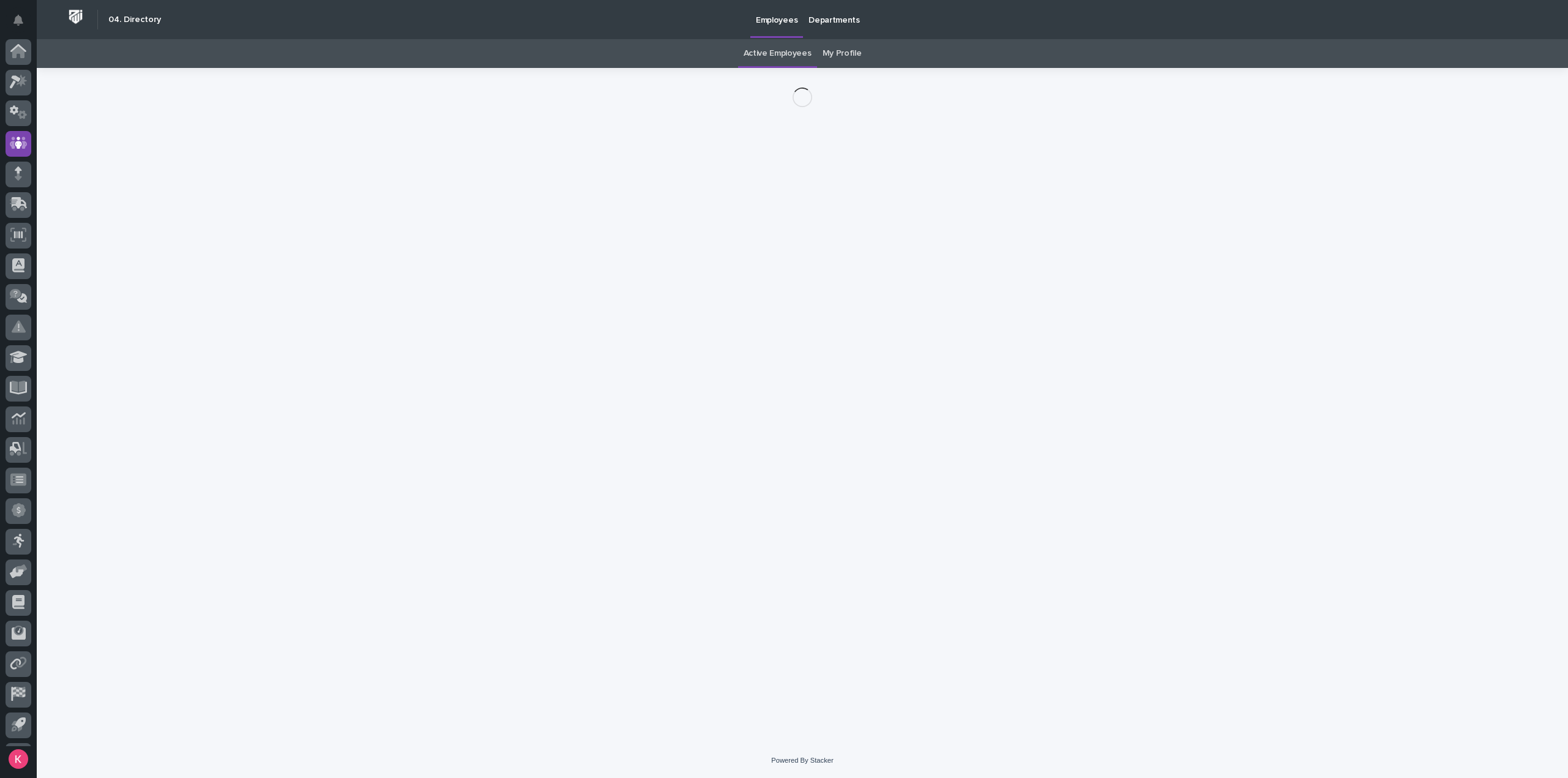
scroll to position [27, 0]
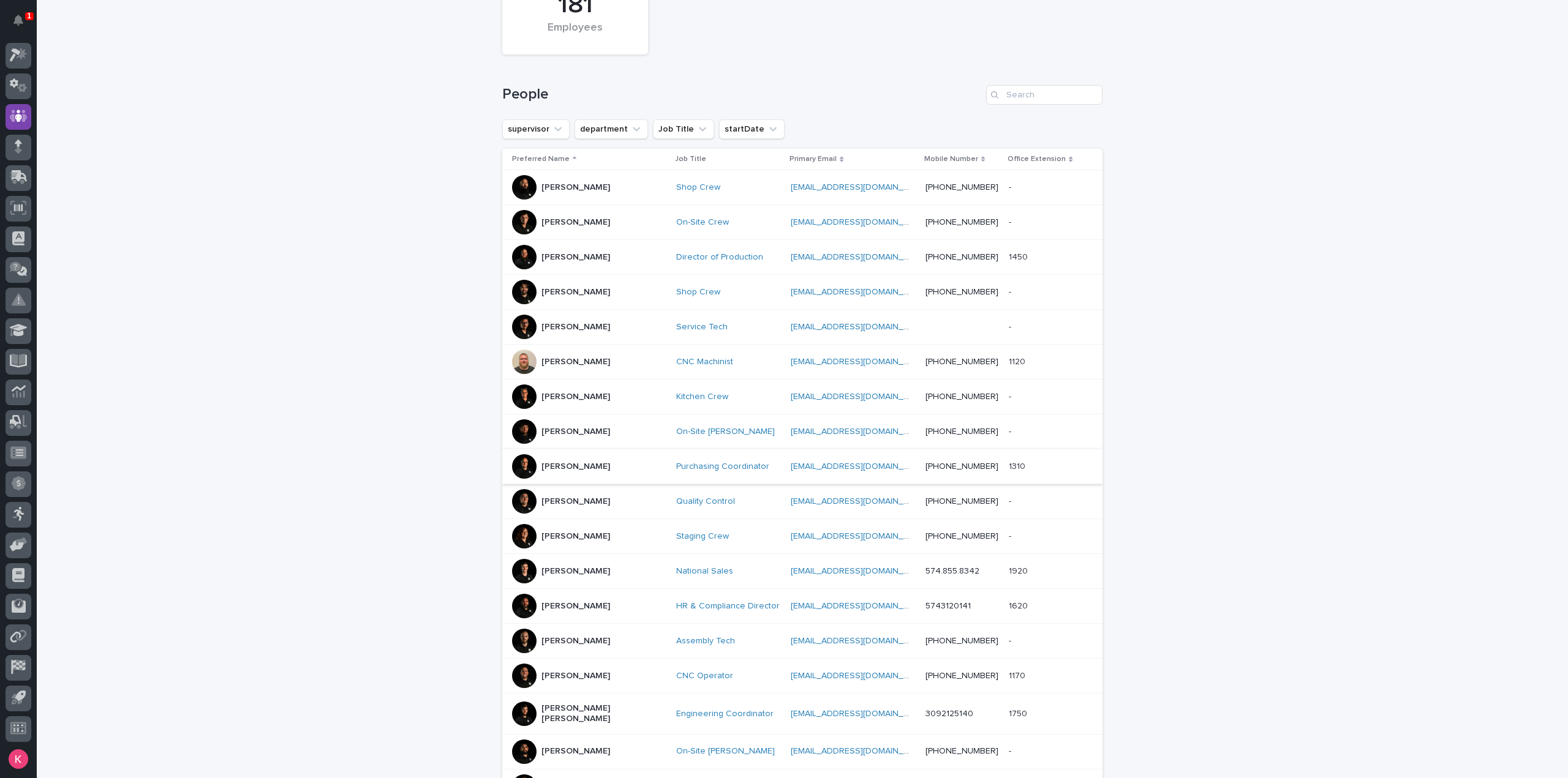
scroll to position [162, 0]
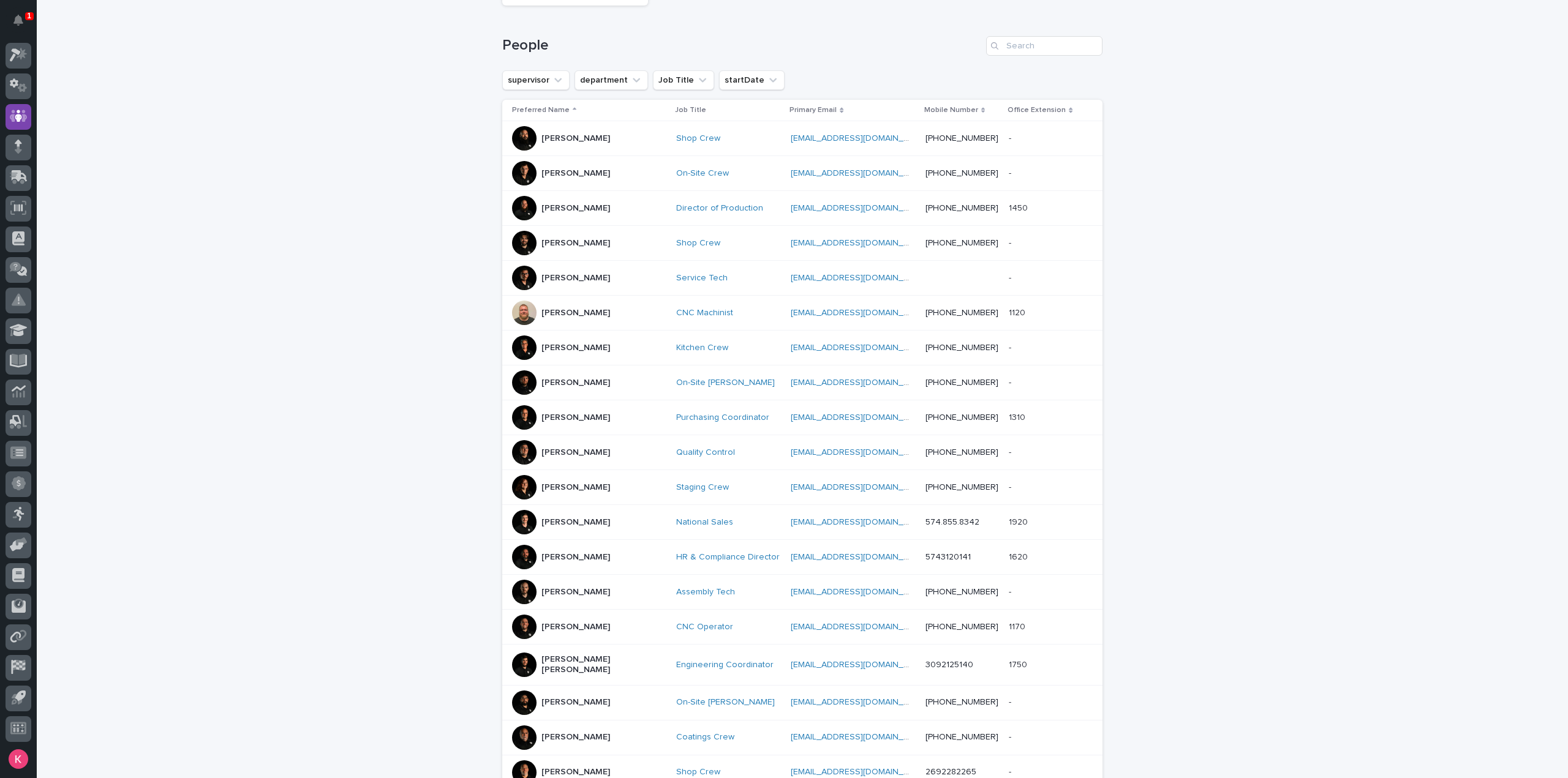
click at [609, 626] on div "[PERSON_NAME]" at bounding box center [589, 627] width 154 height 25
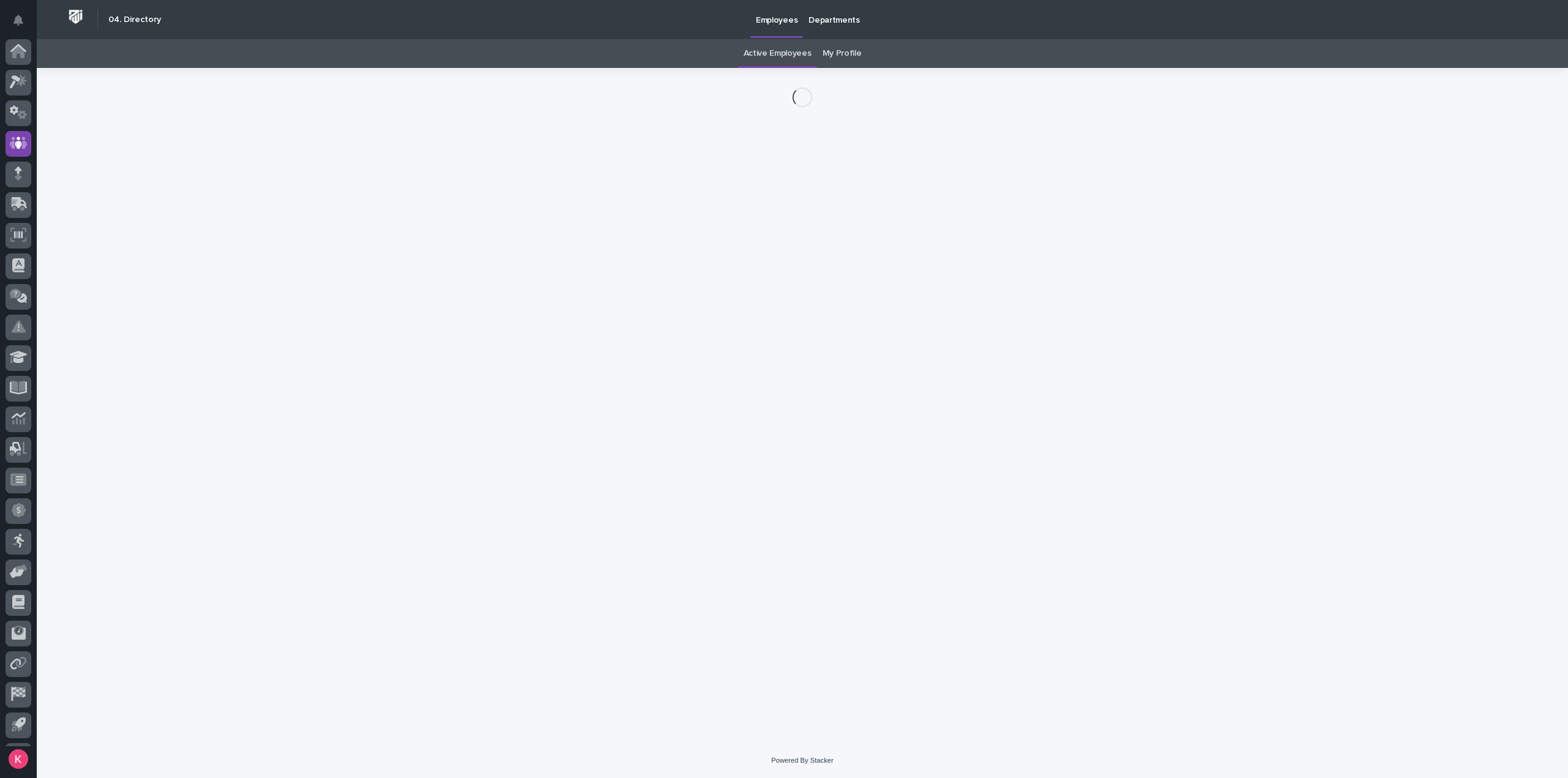
scroll to position [27, 0]
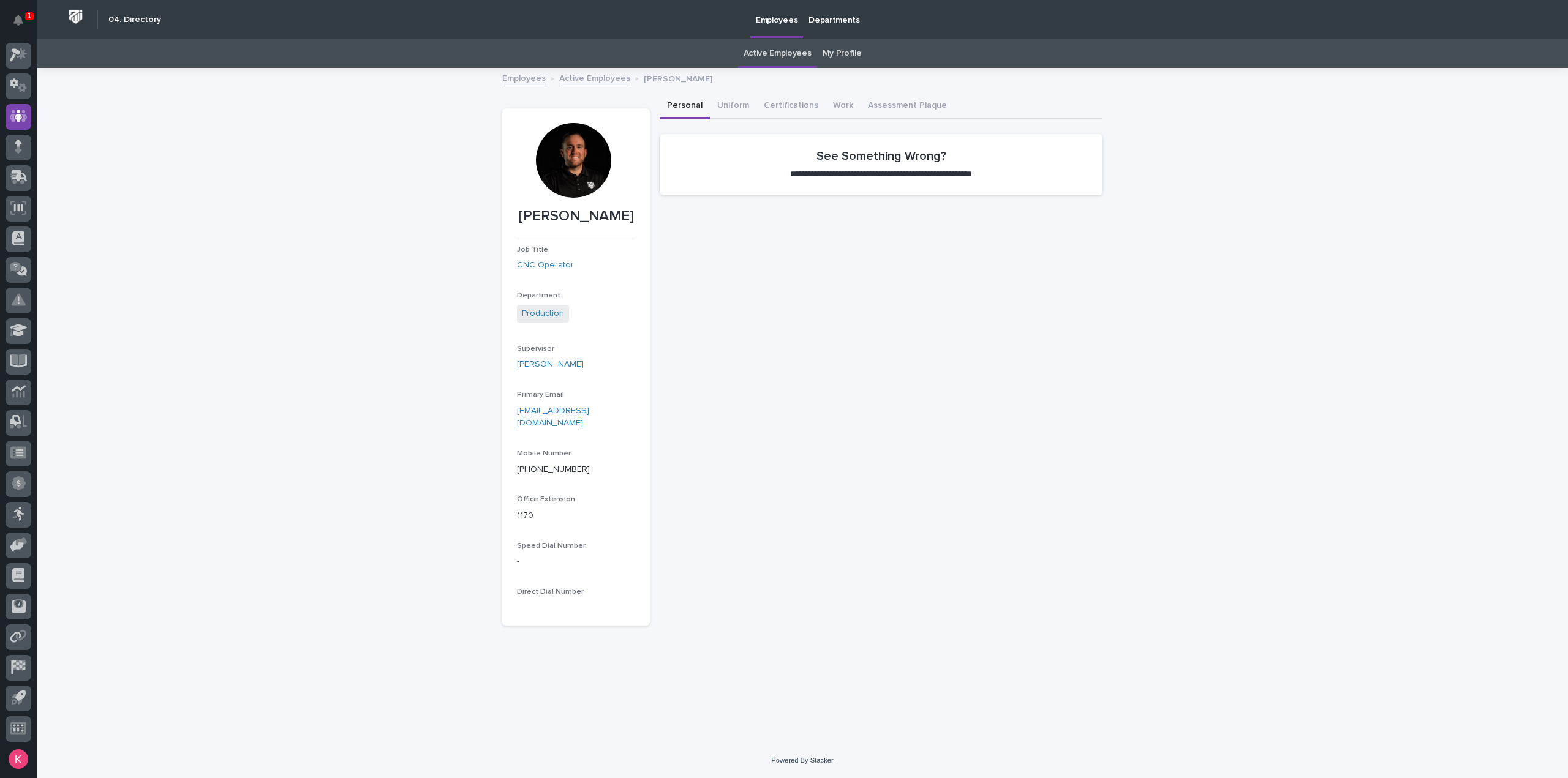
click at [582, 146] on div at bounding box center [574, 160] width 75 height 75
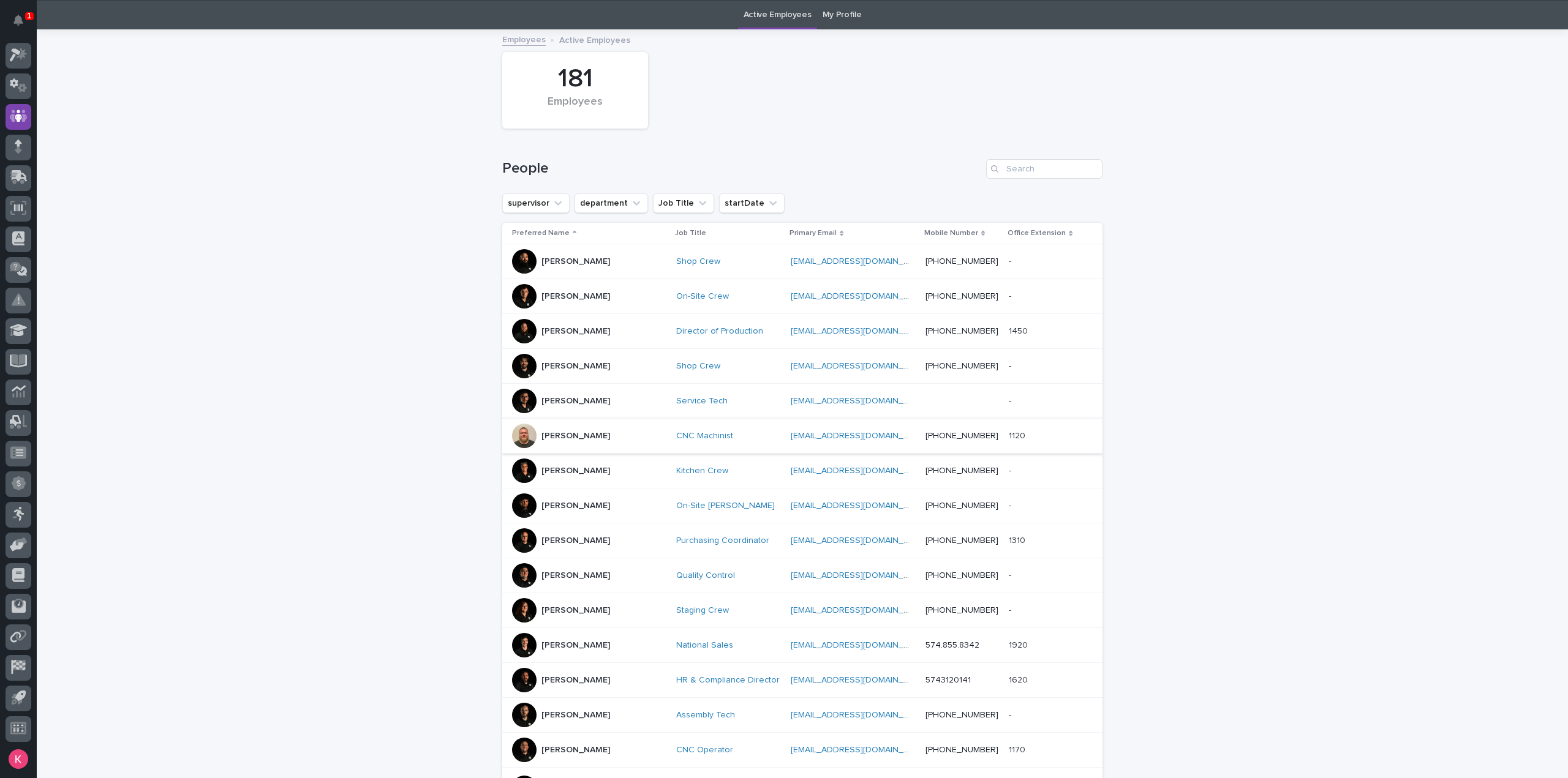
scroll to position [39, 0]
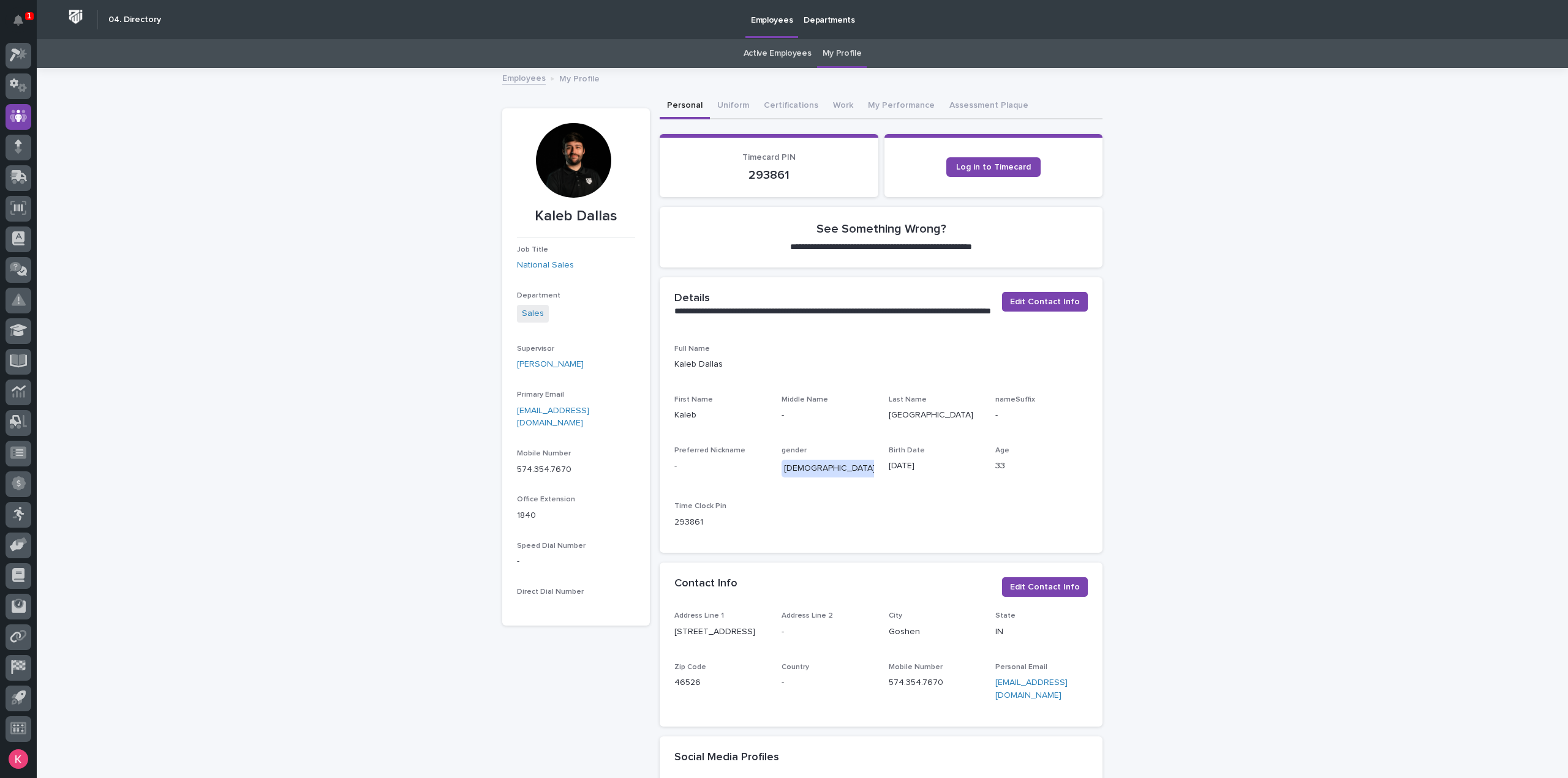
click at [734, 90] on div "**********" at bounding box center [802, 643] width 600 height 1148
click at [734, 99] on button "Uniform" at bounding box center [732, 106] width 47 height 25
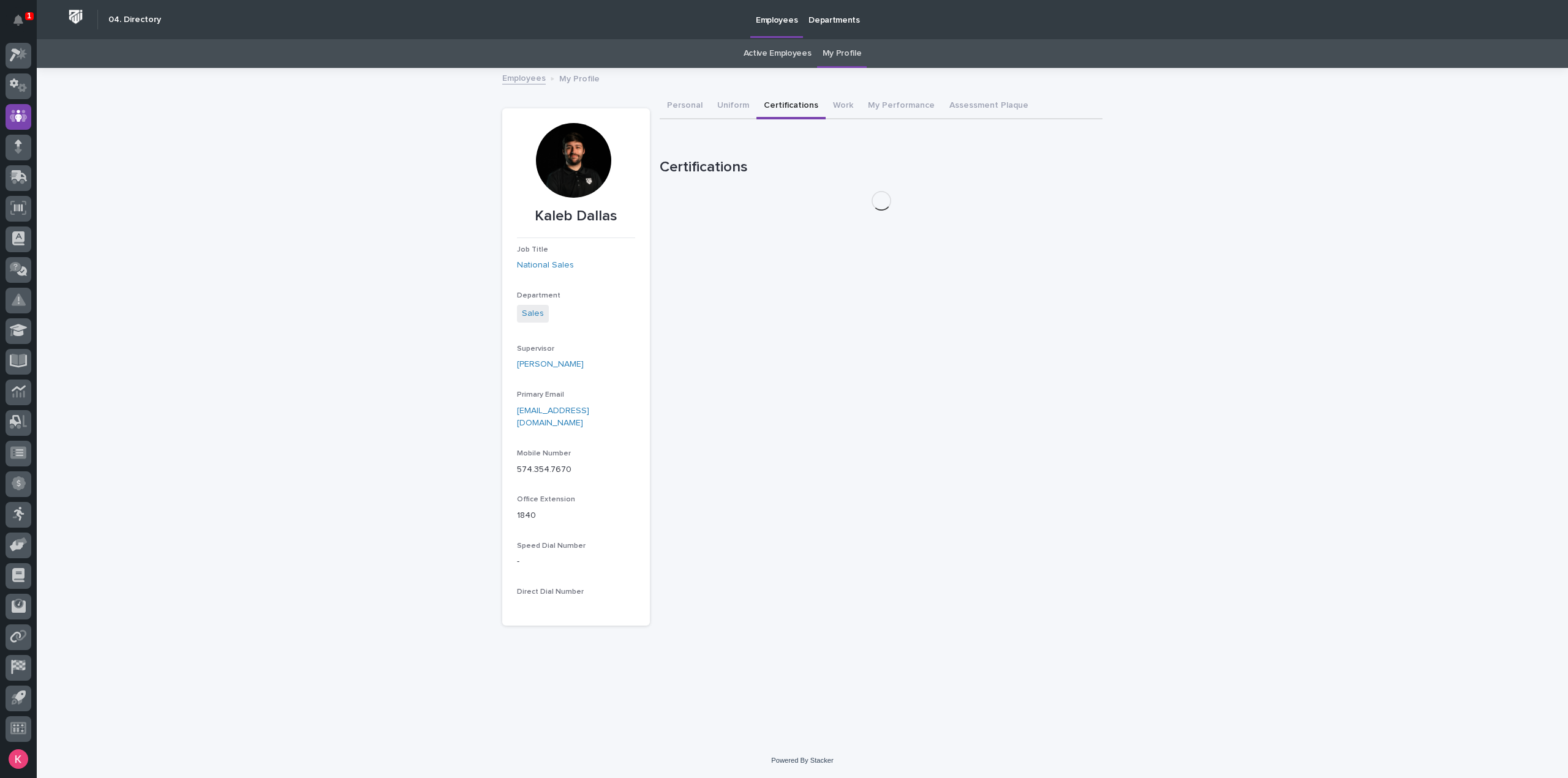
click at [785, 114] on button "Certifications" at bounding box center [791, 106] width 70 height 25
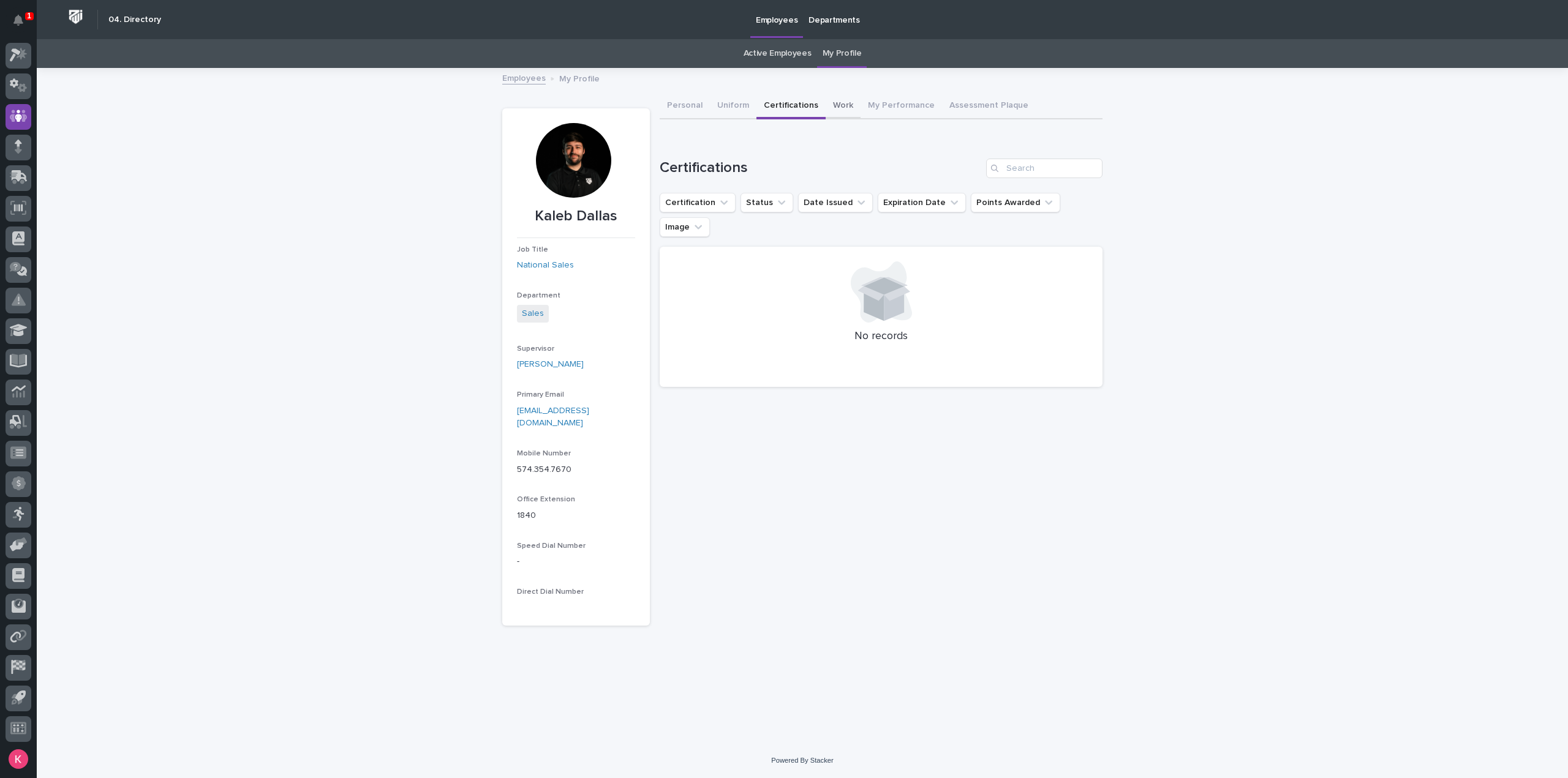
click at [846, 109] on button "Work" at bounding box center [843, 106] width 35 height 25
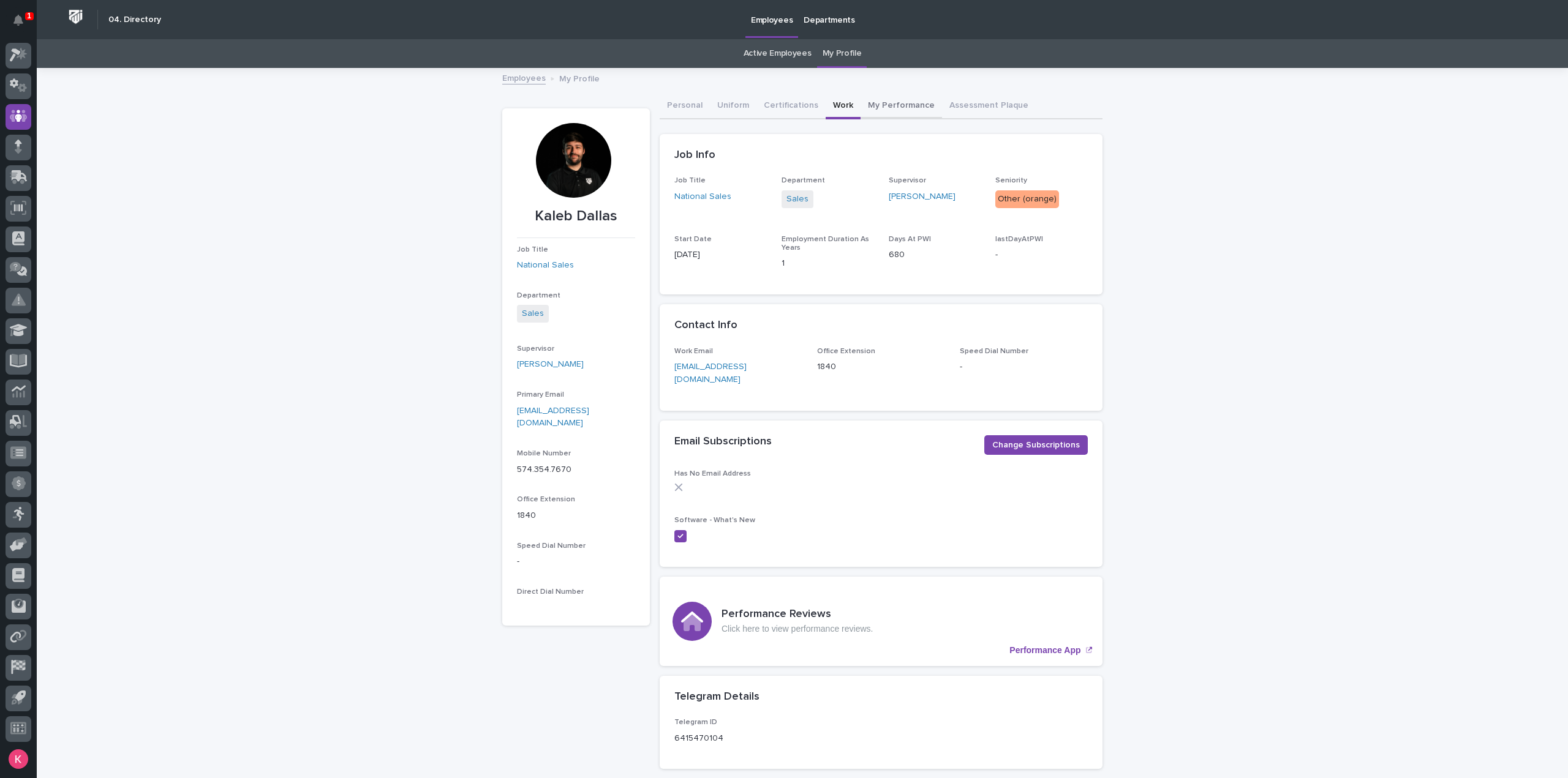
click at [871, 111] on button "My Performance" at bounding box center [901, 106] width 81 height 25
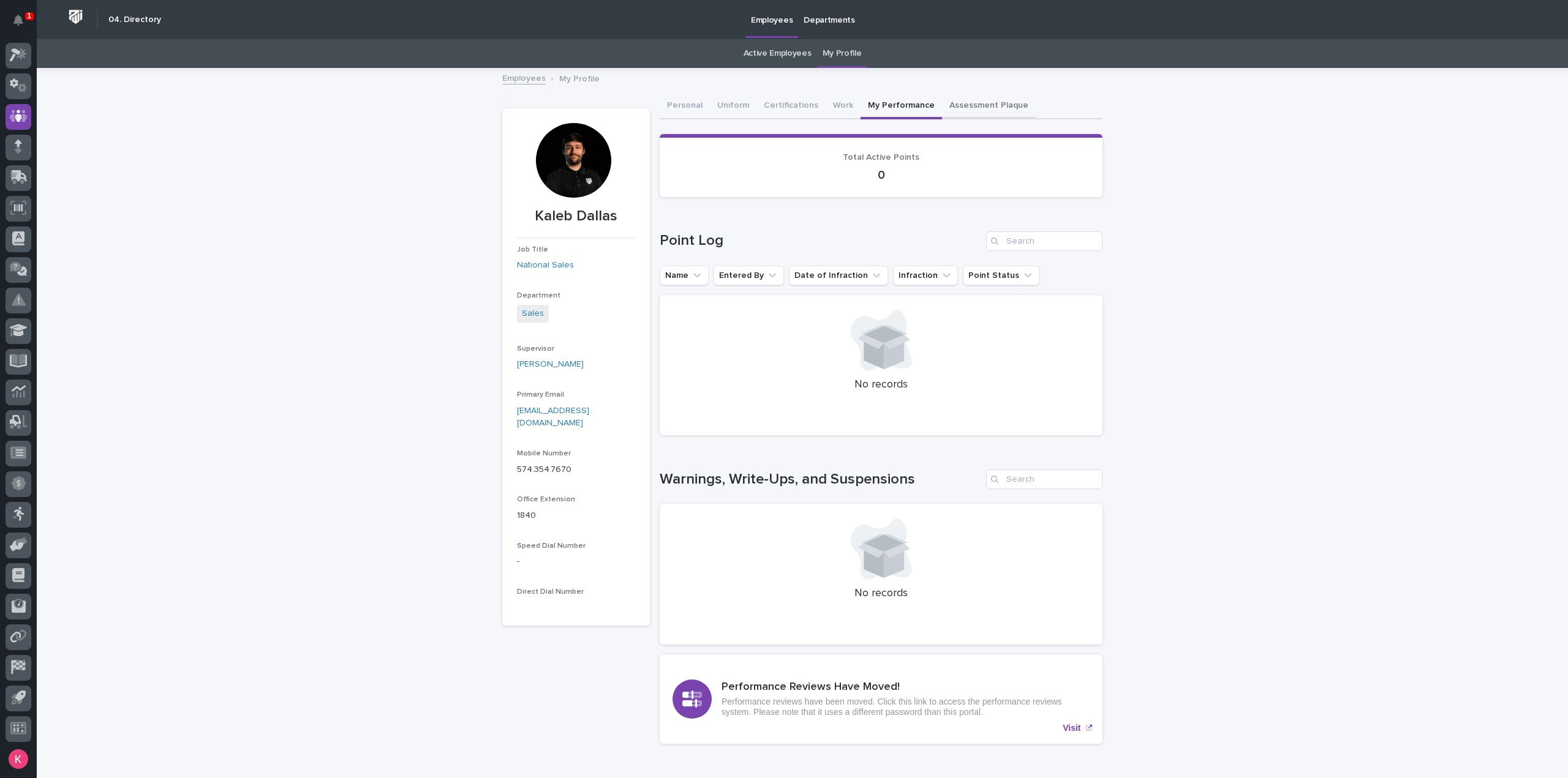
click at [960, 96] on button "Assessment Plaque" at bounding box center [988, 106] width 93 height 25
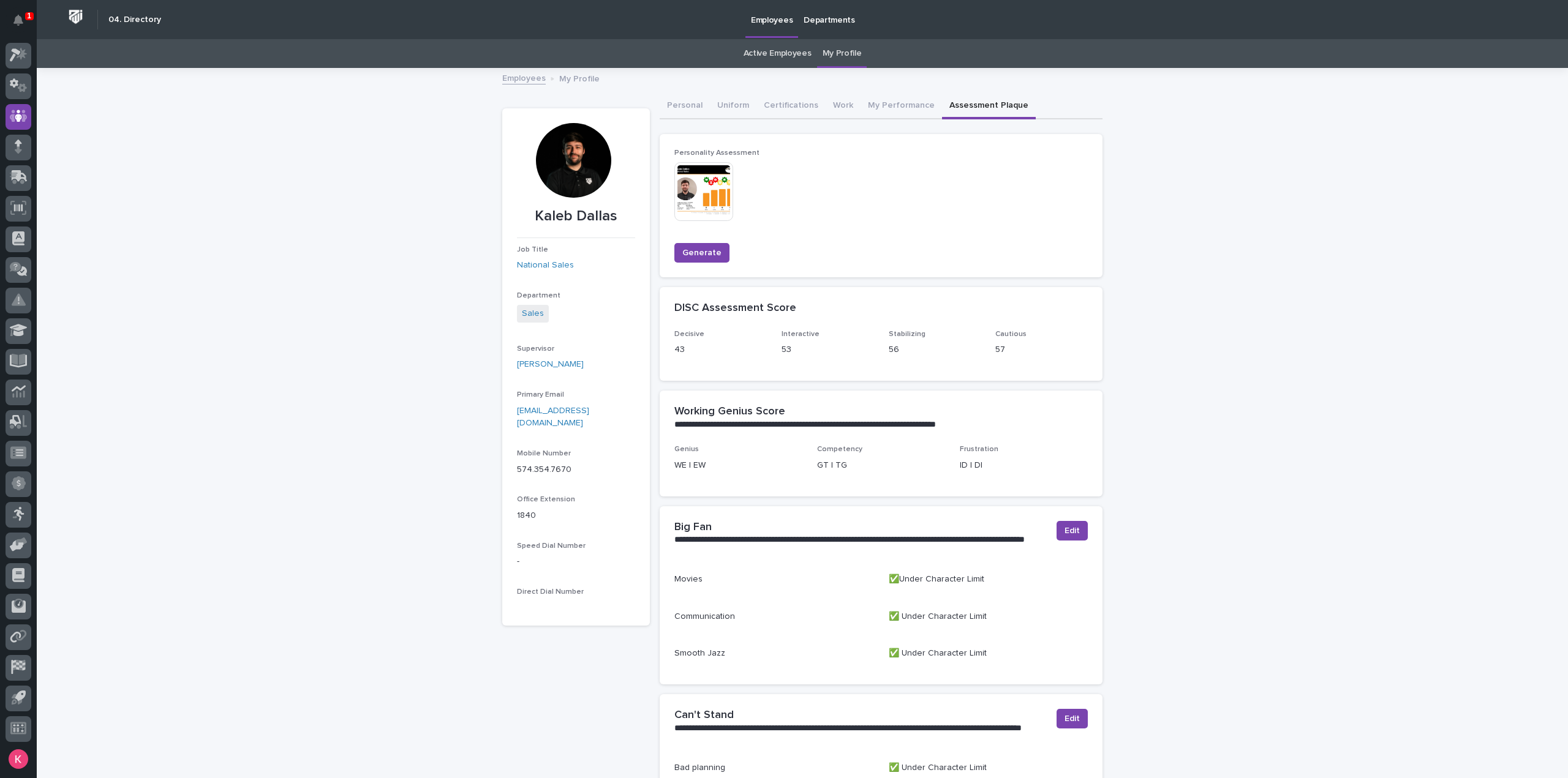
click at [782, 56] on link "Active Employees" at bounding box center [777, 53] width 68 height 29
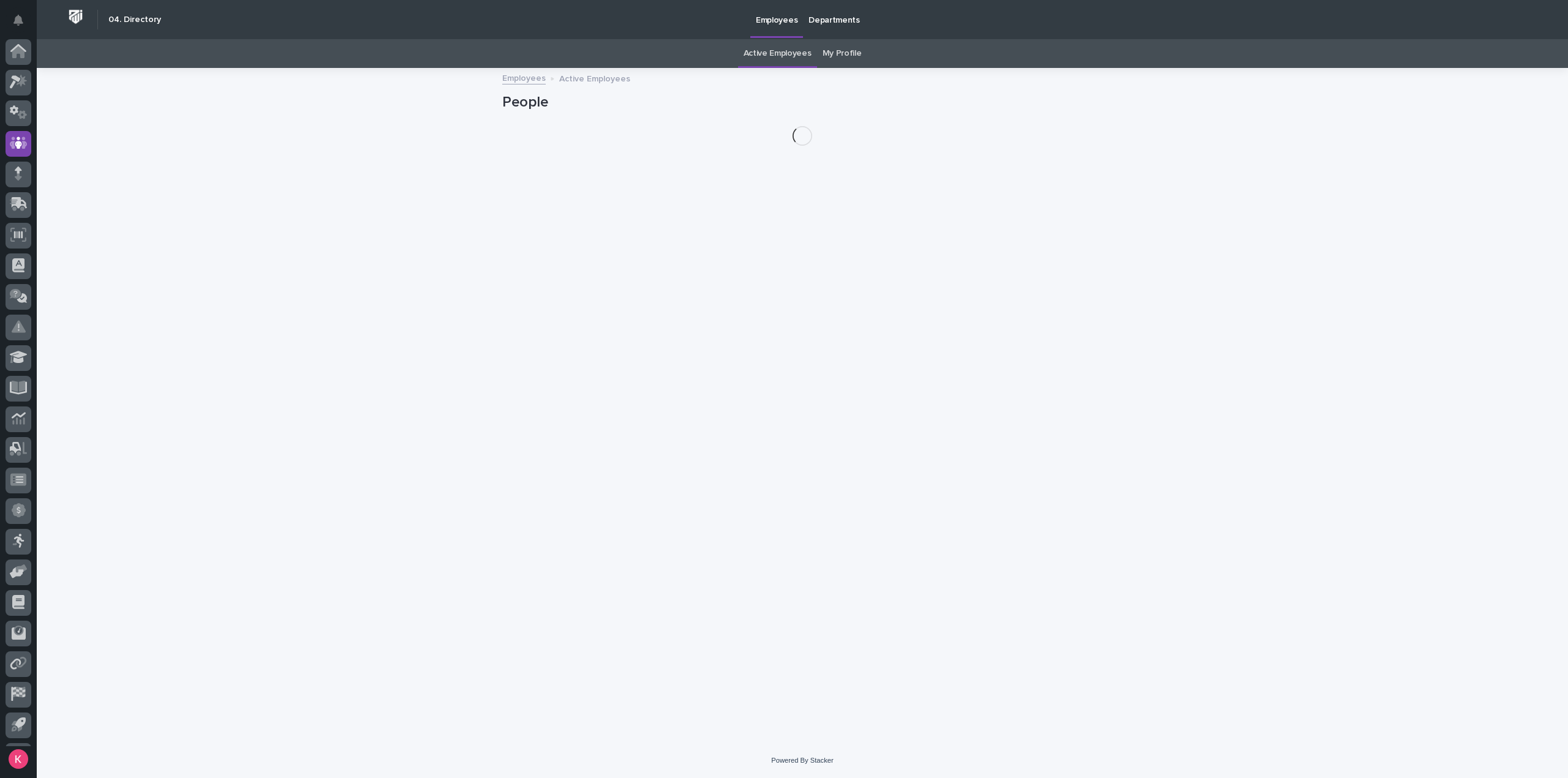
scroll to position [27, 0]
